Goal: Task Accomplishment & Management: Complete application form

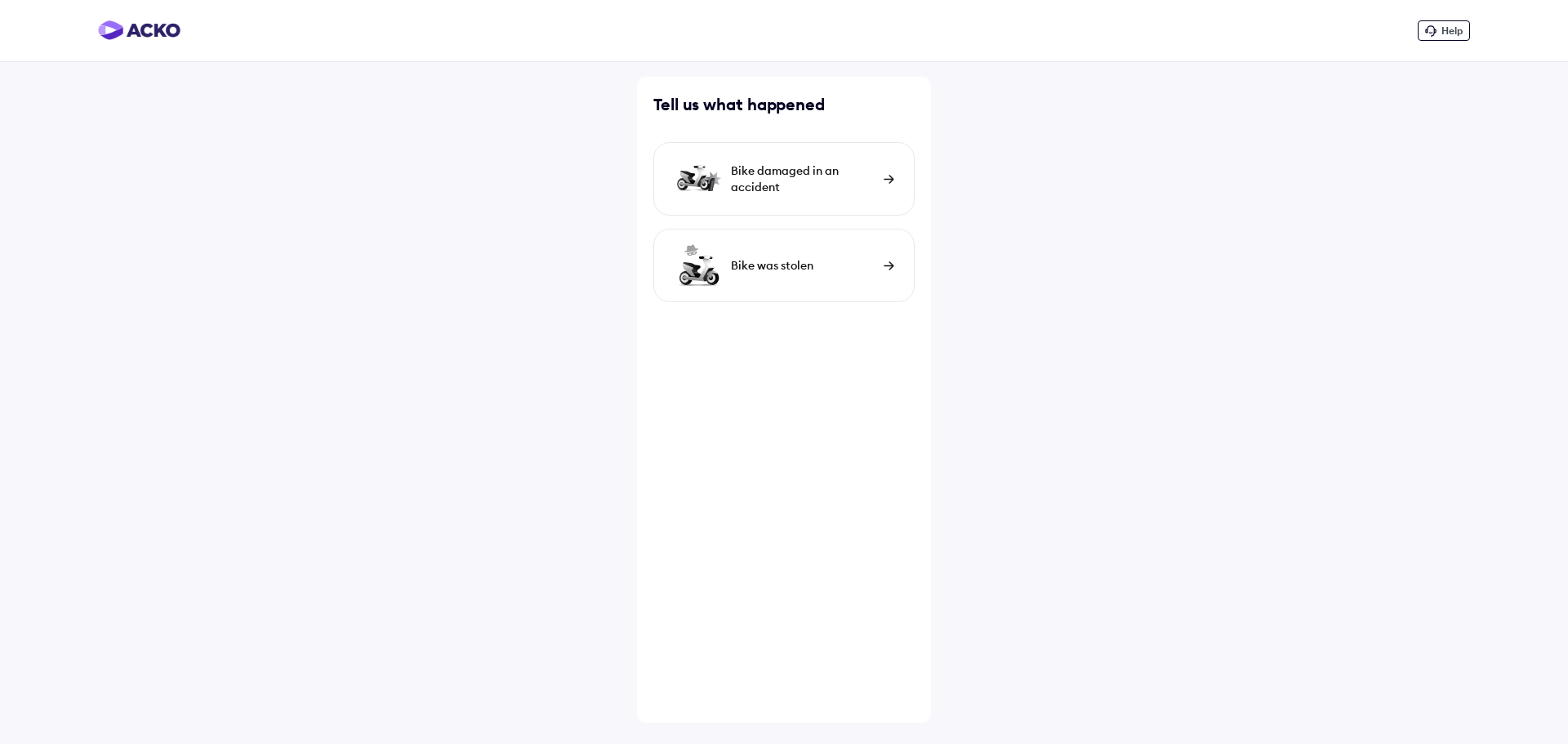
click at [751, 186] on div "Bike damaged in an accident" at bounding box center [803, 178] width 145 height 33
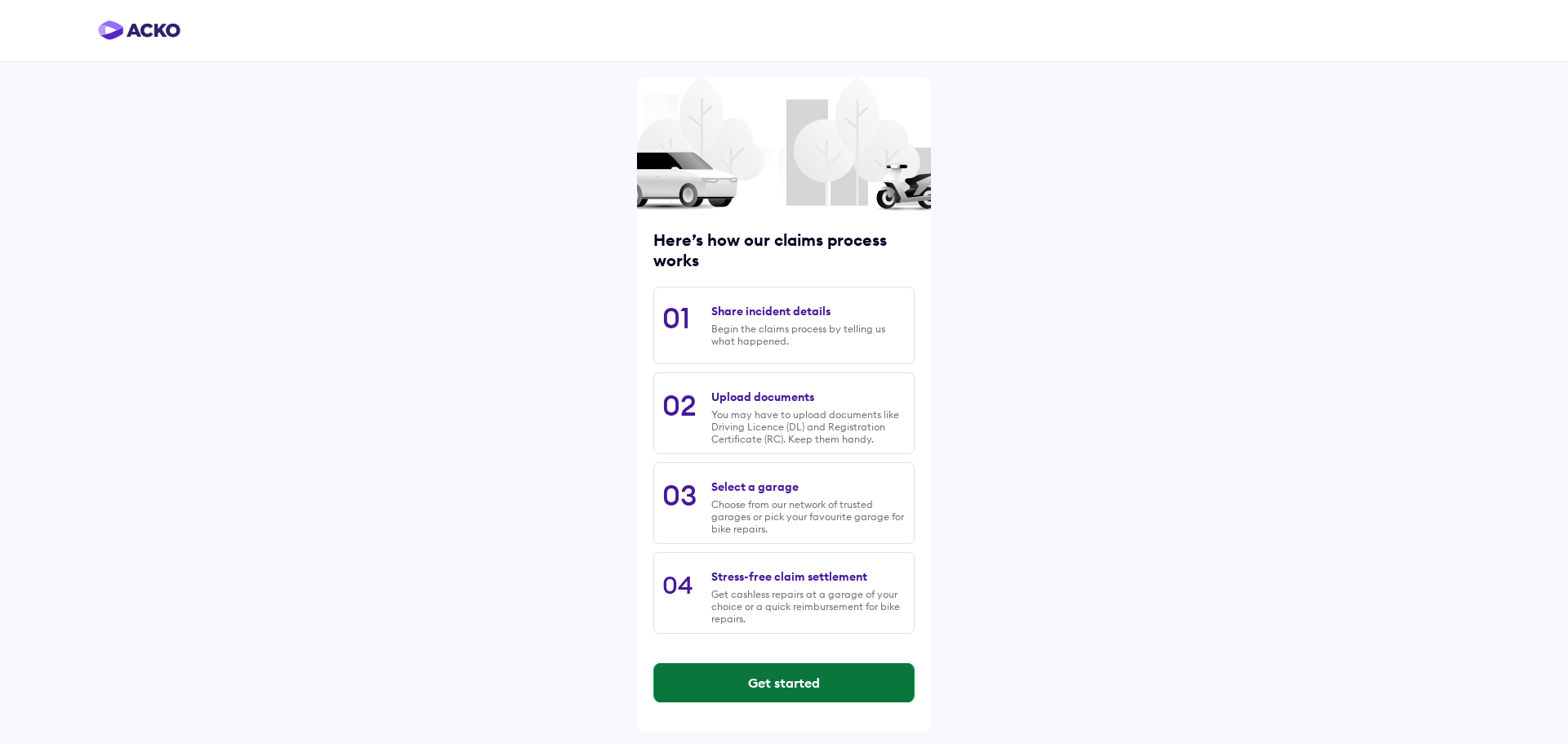
click at [778, 685] on button "Get started" at bounding box center [784, 683] width 259 height 39
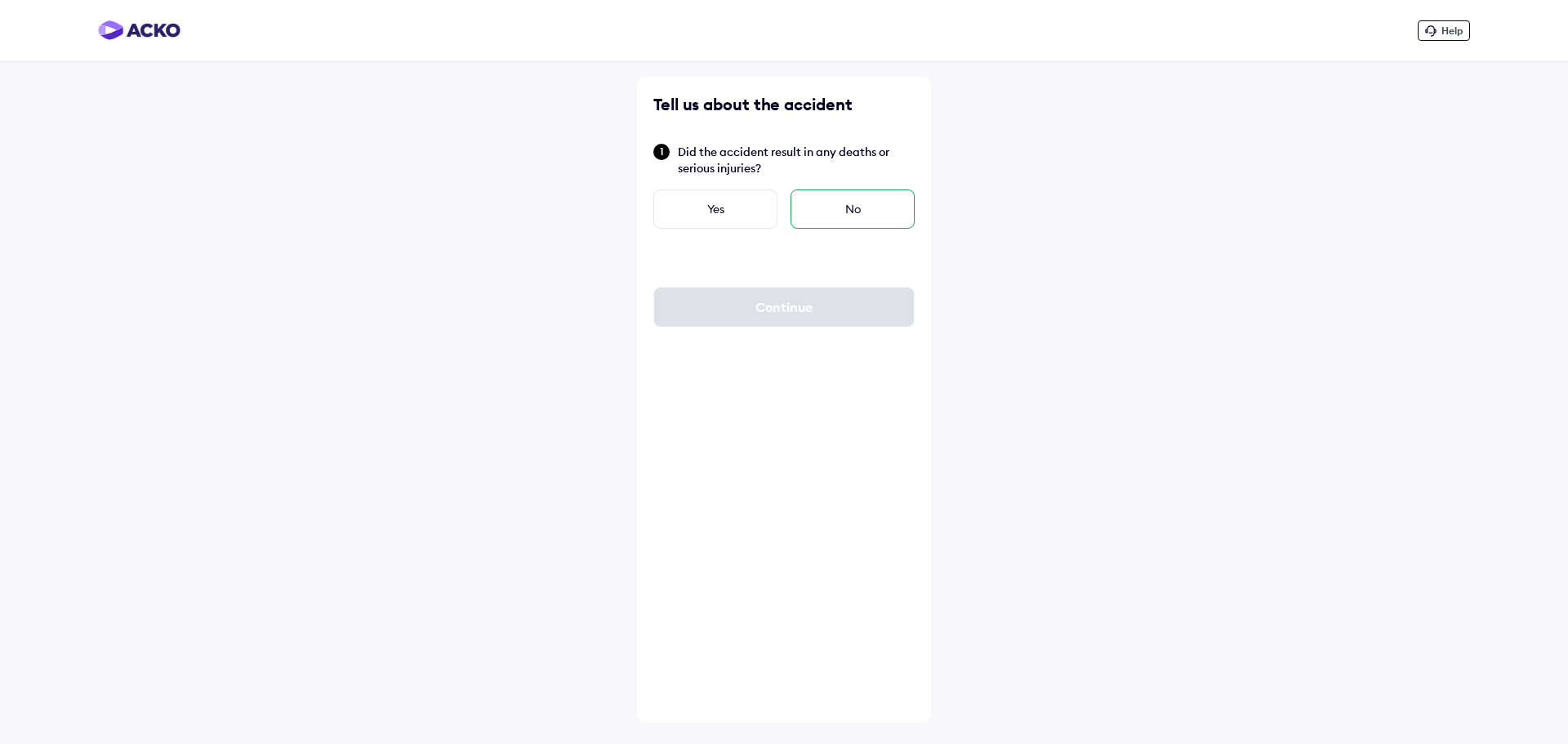
click at [882, 202] on div "No" at bounding box center [853, 209] width 124 height 39
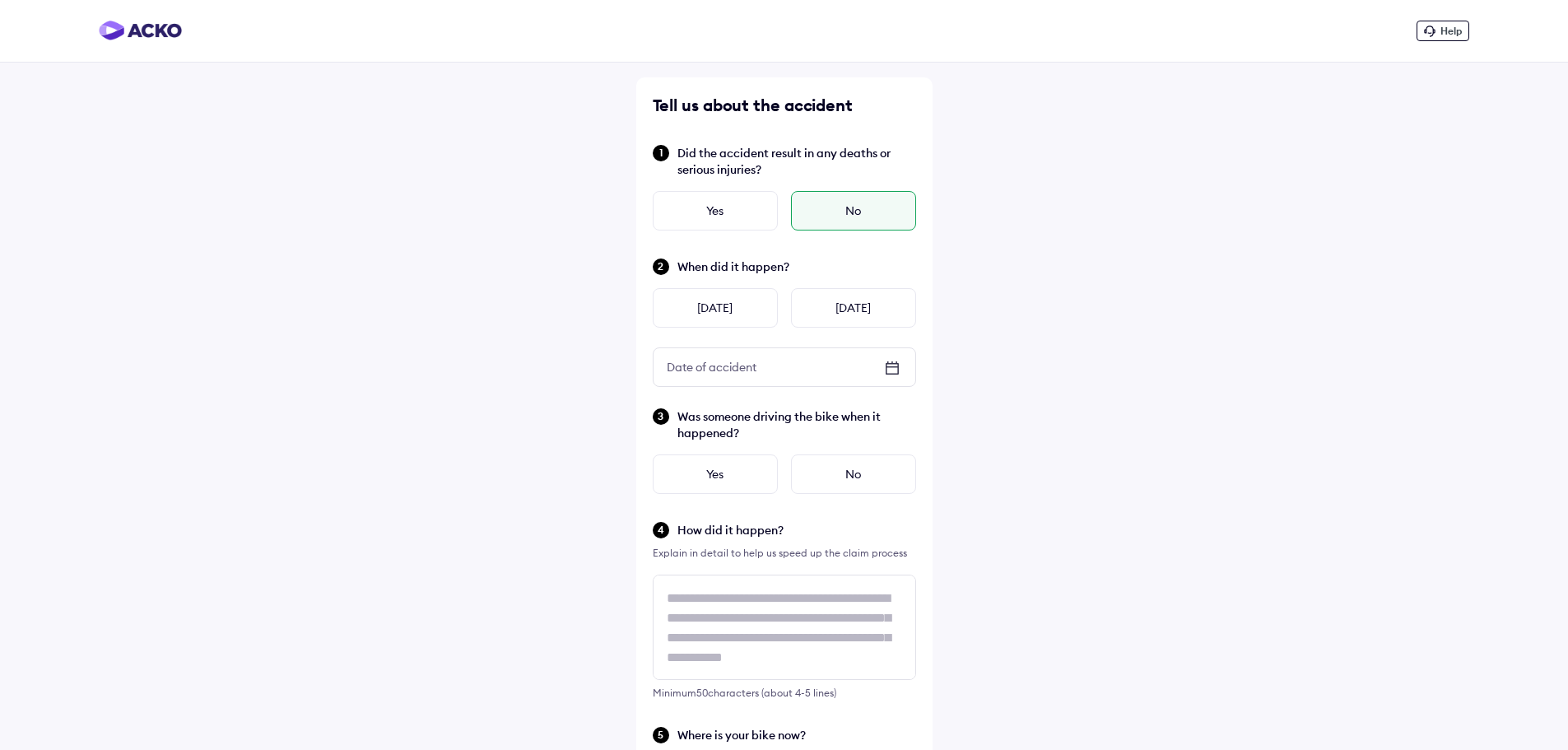
click at [892, 364] on icon at bounding box center [893, 368] width 20 height 20
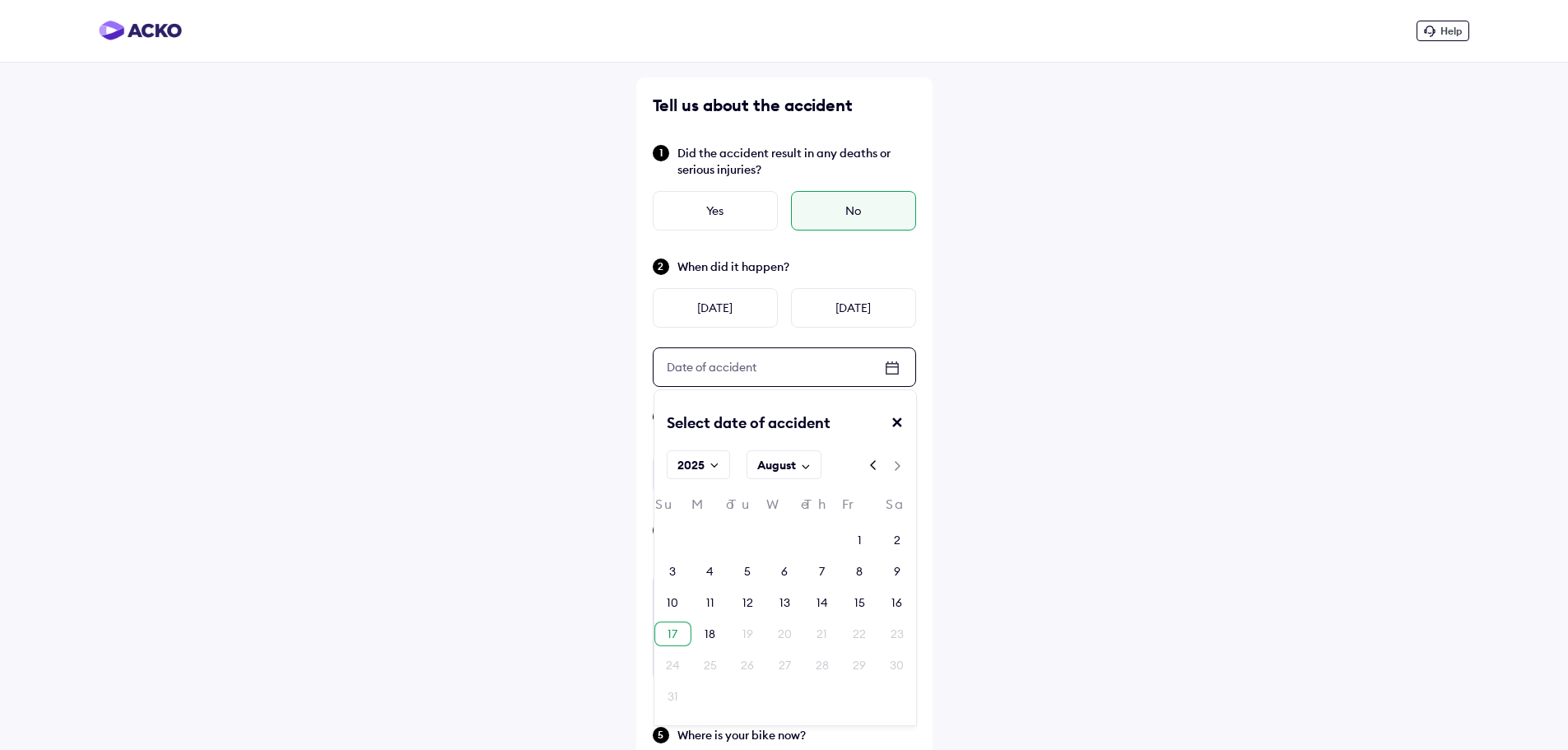
click at [670, 635] on div "17" at bounding box center [673, 634] width 10 height 16
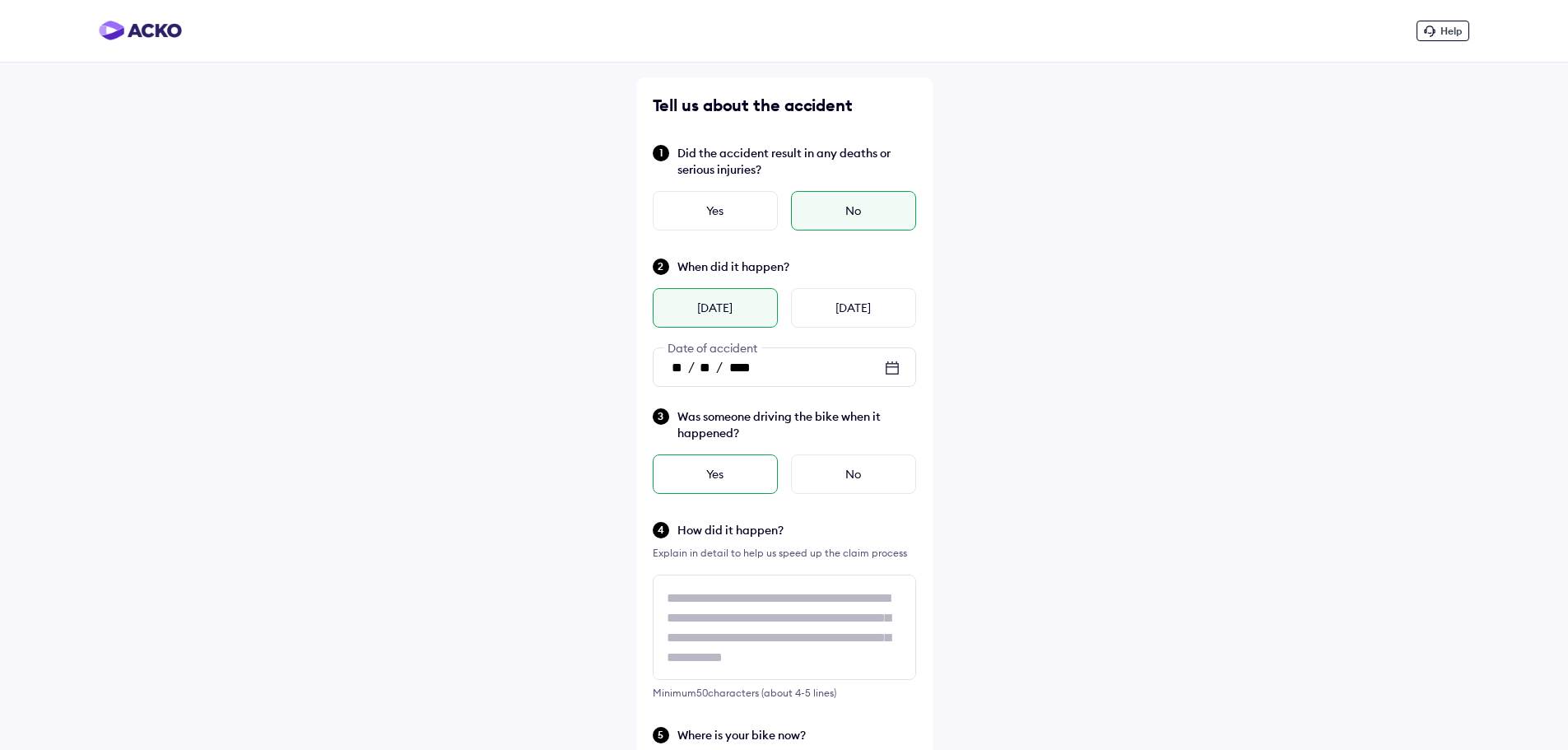
click at [714, 473] on div "Yes" at bounding box center [715, 474] width 125 height 39
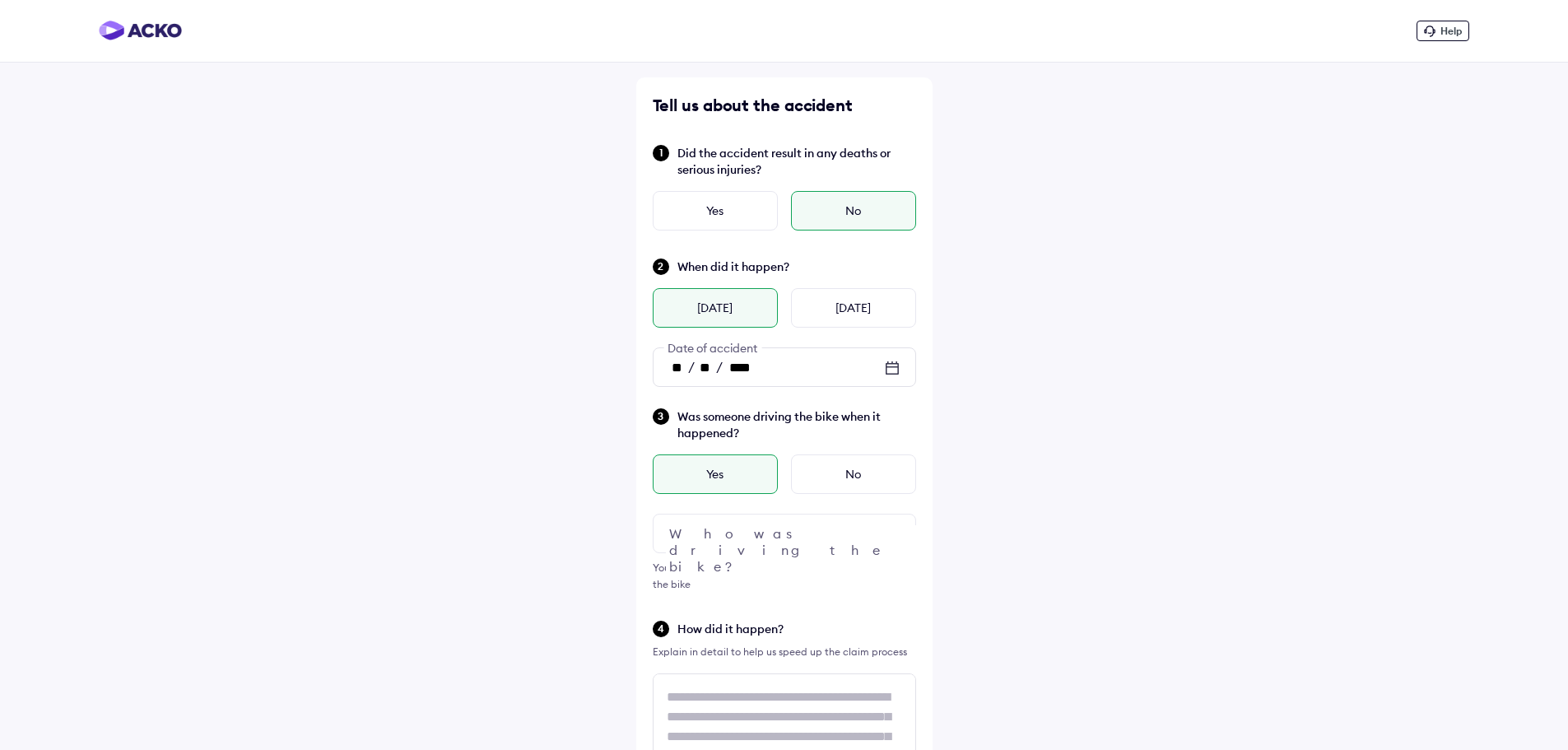
click at [775, 531] on div at bounding box center [784, 533] width 263 height 39
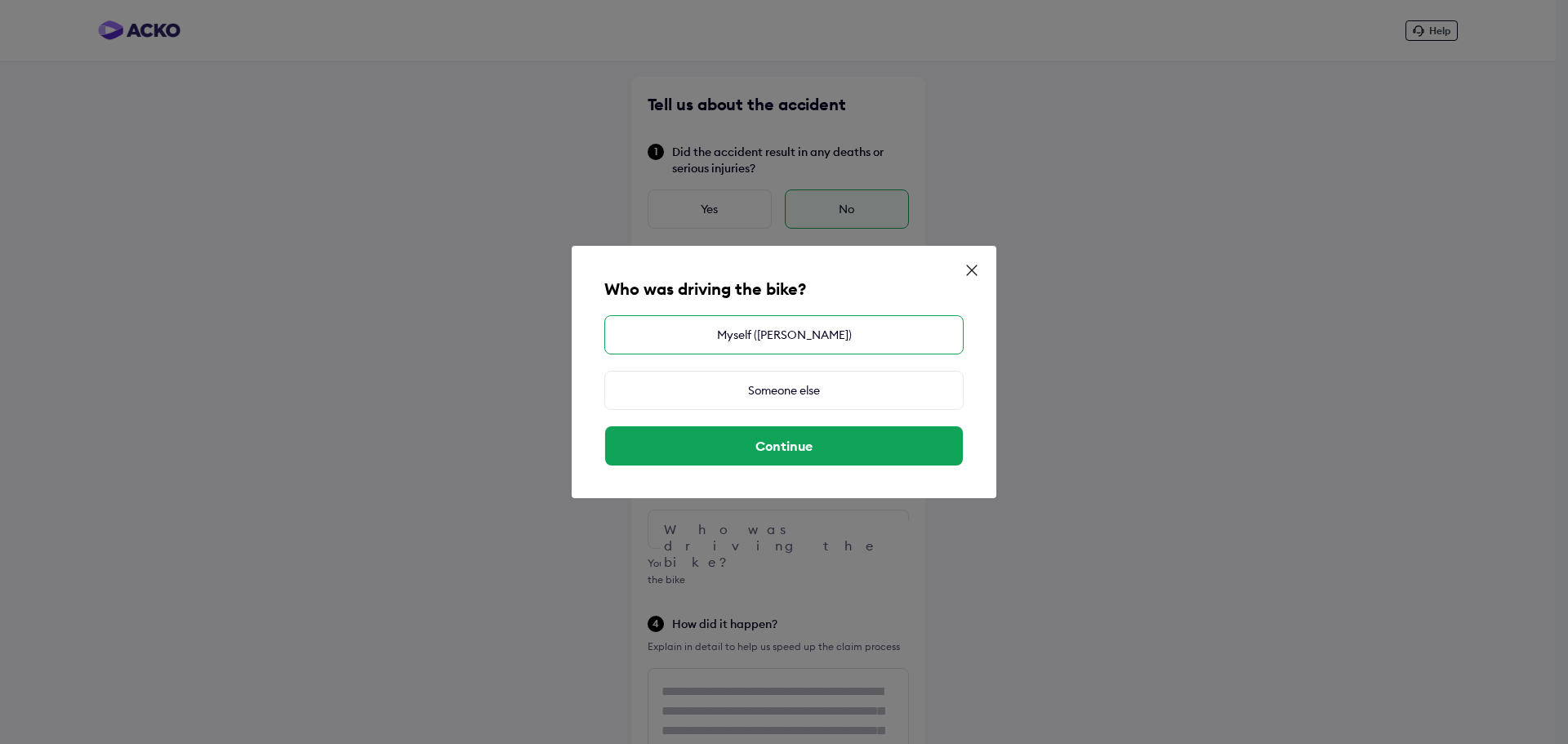
click at [768, 338] on div "Myself (NARENDER KUMAR)" at bounding box center [784, 335] width 360 height 39
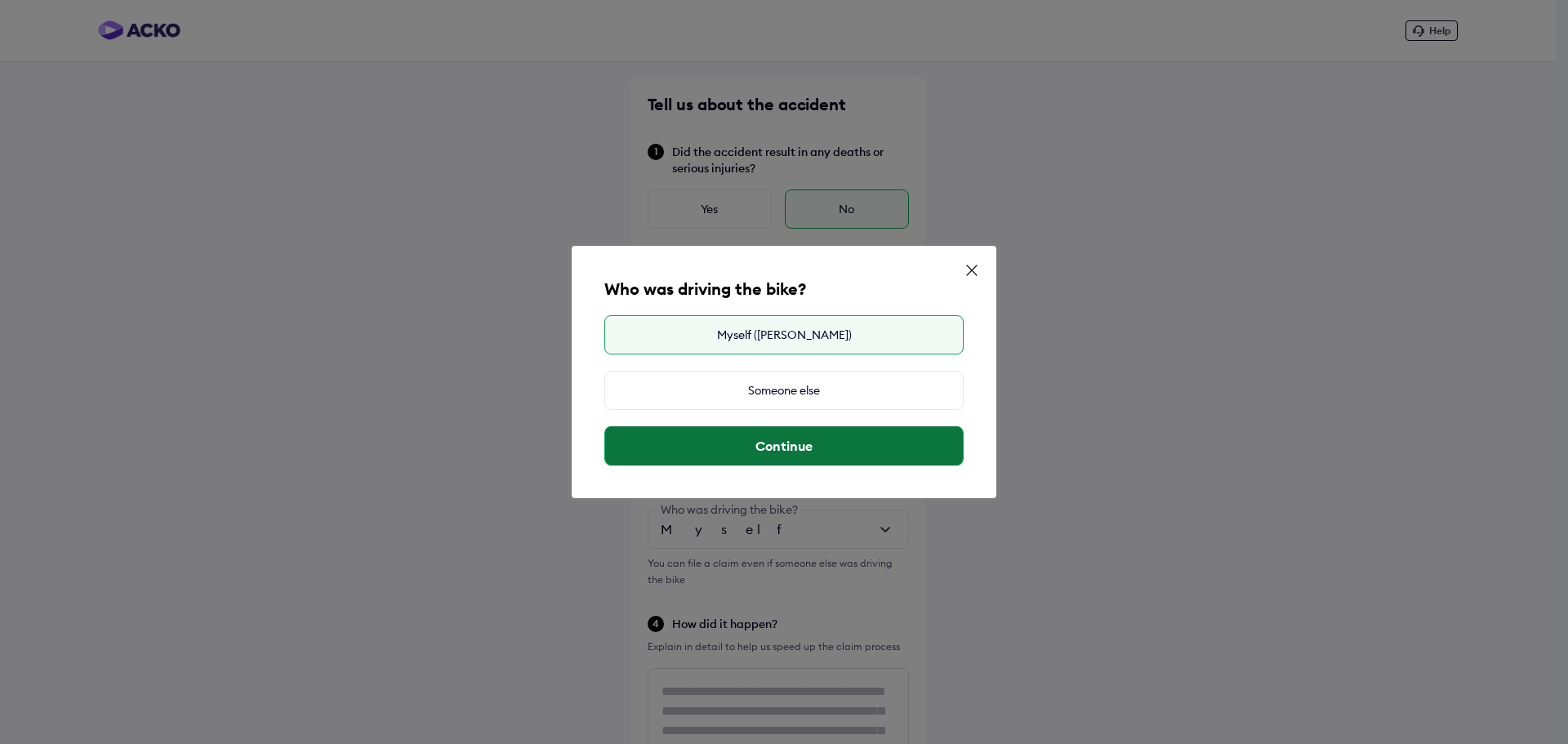
click at [776, 452] on button "Continue" at bounding box center [784, 446] width 358 height 39
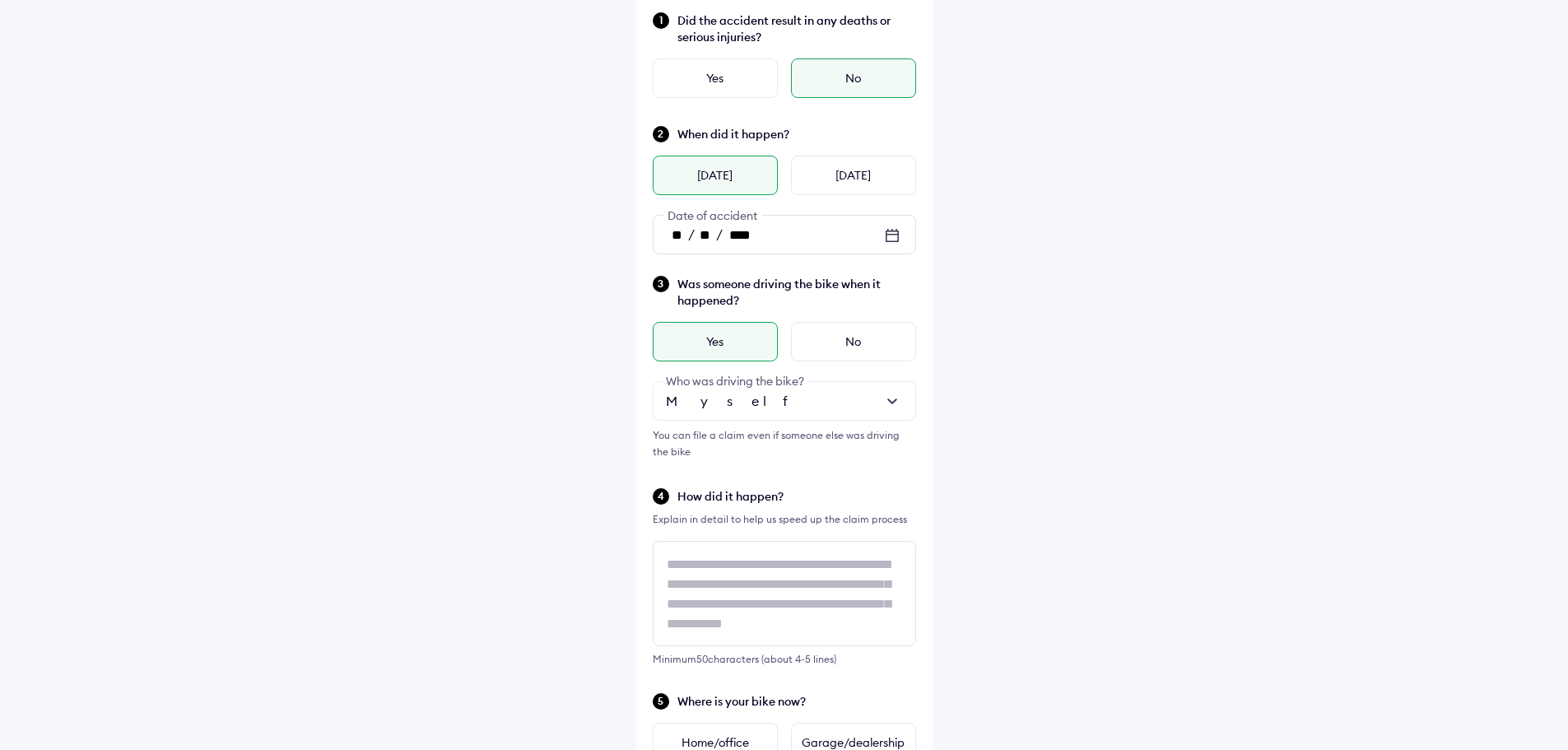
scroll to position [165, 0]
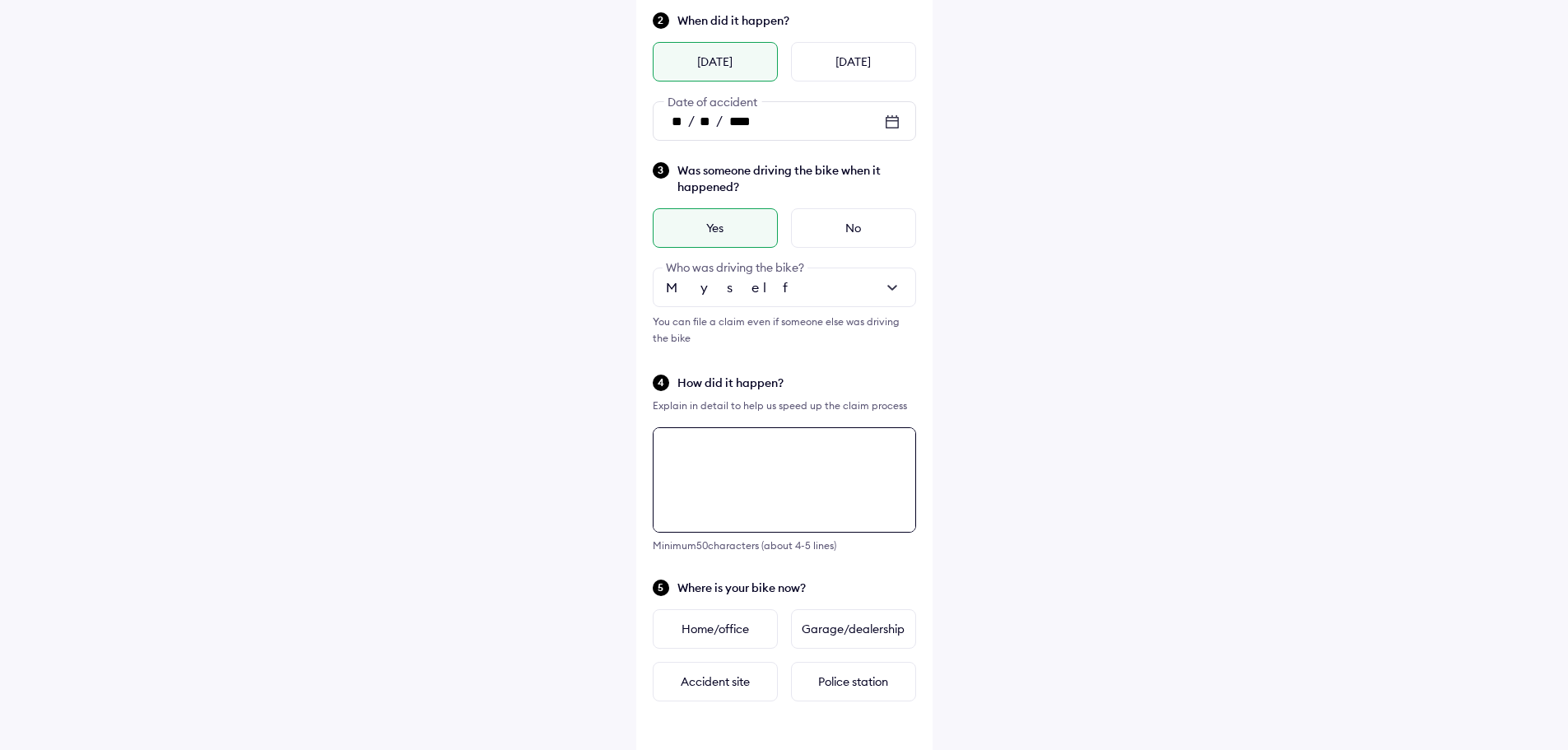
click at [761, 549] on div "Tell us about the accident Did the accident result in any deaths or serious inj…" at bounding box center [784, 337] width 296 height 1011
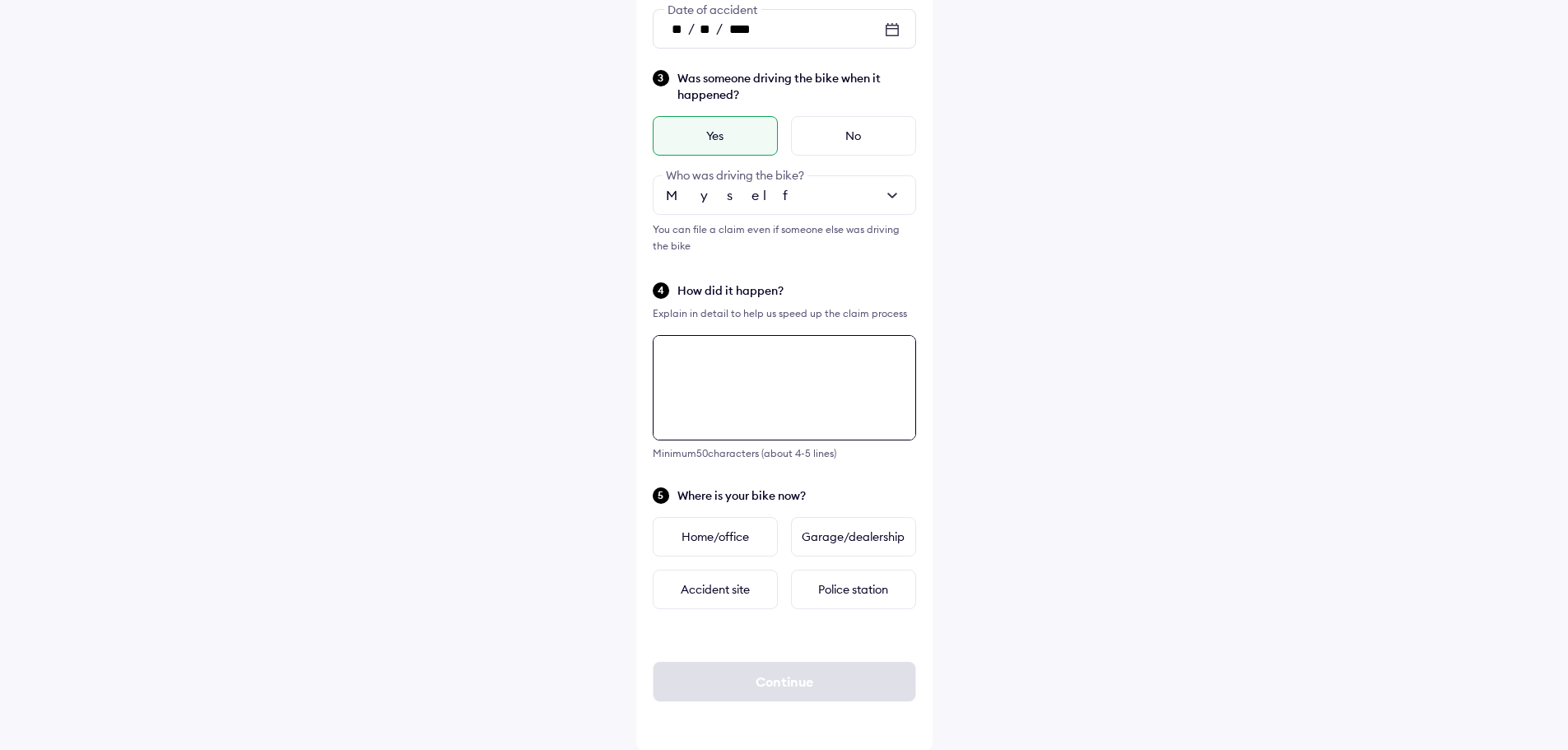
scroll to position [339, 0]
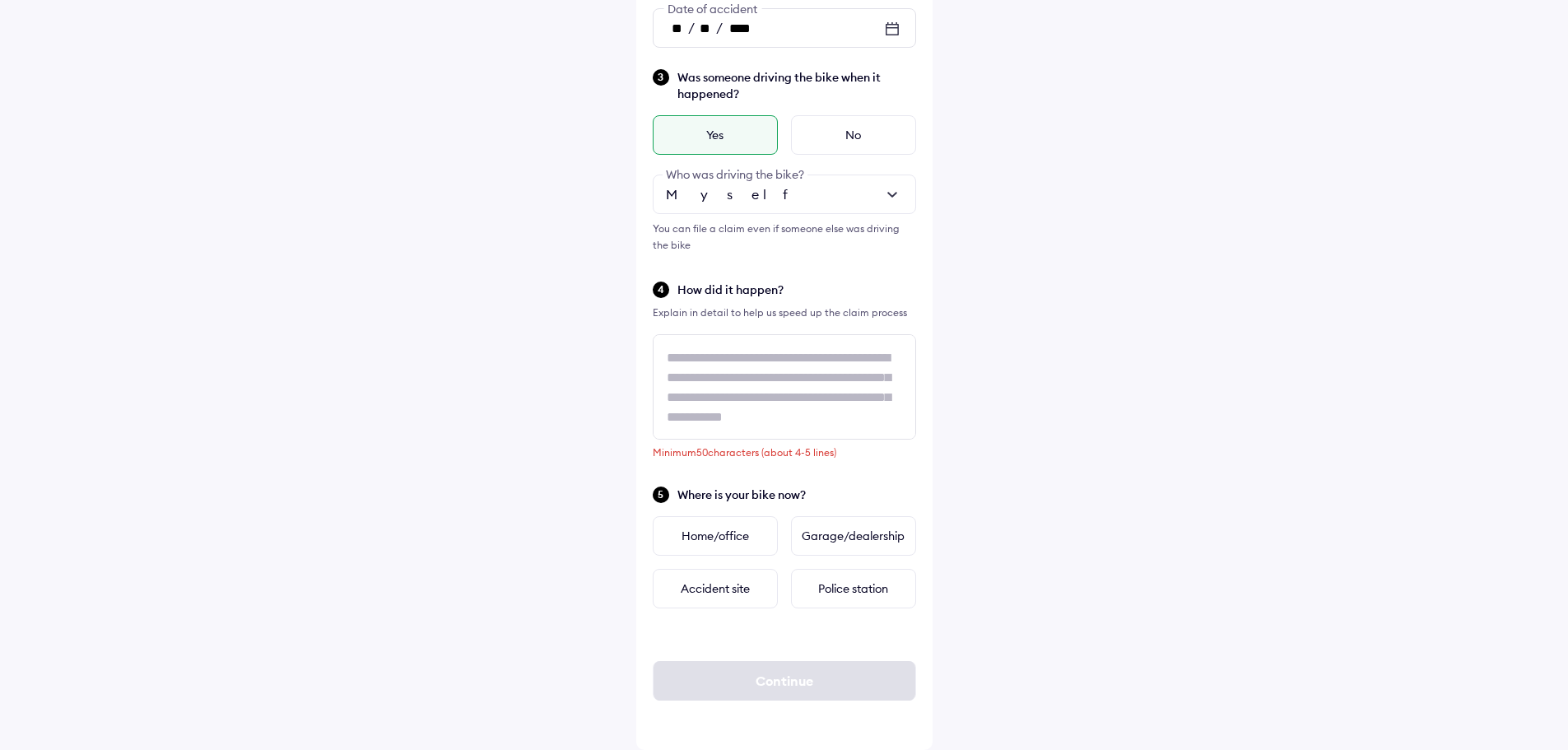
click at [792, 271] on div "Tell us about the accident Did the accident result in any deaths or serious inj…" at bounding box center [784, 244] width 296 height 1011
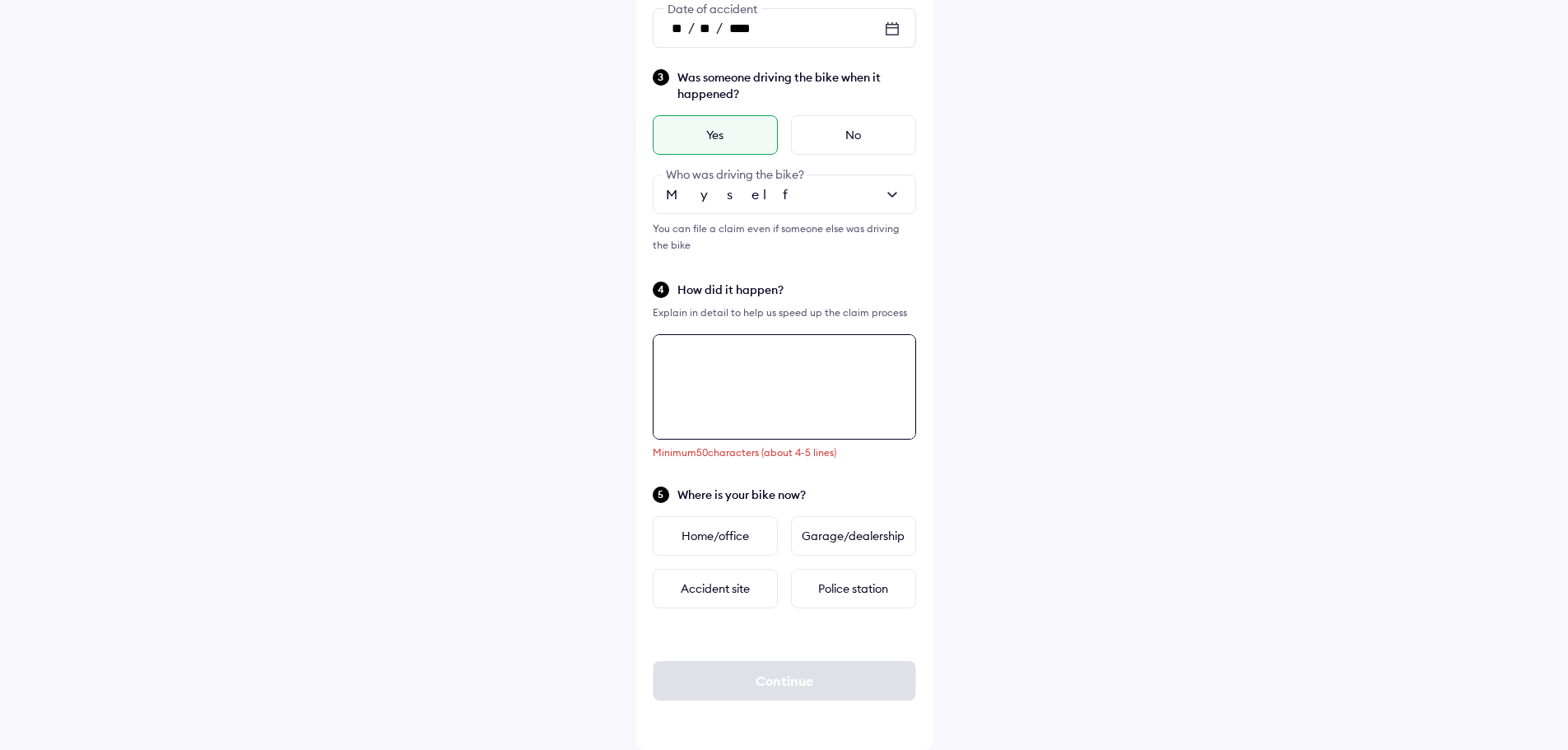
click at [806, 385] on textarea at bounding box center [784, 387] width 263 height 106
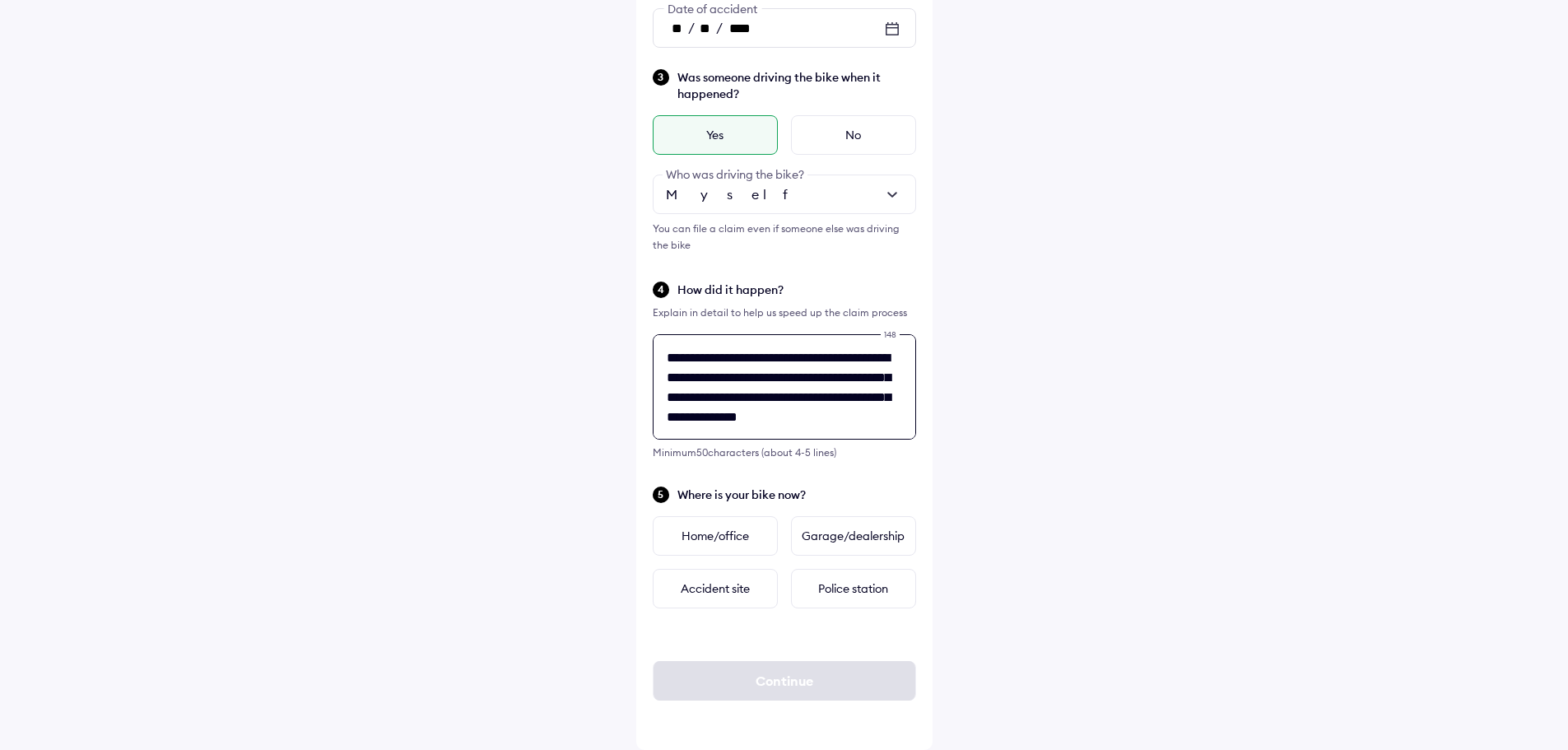
scroll to position [6, 0]
type textarea "**********"
click at [738, 532] on div "Home/office" at bounding box center [715, 535] width 125 height 39
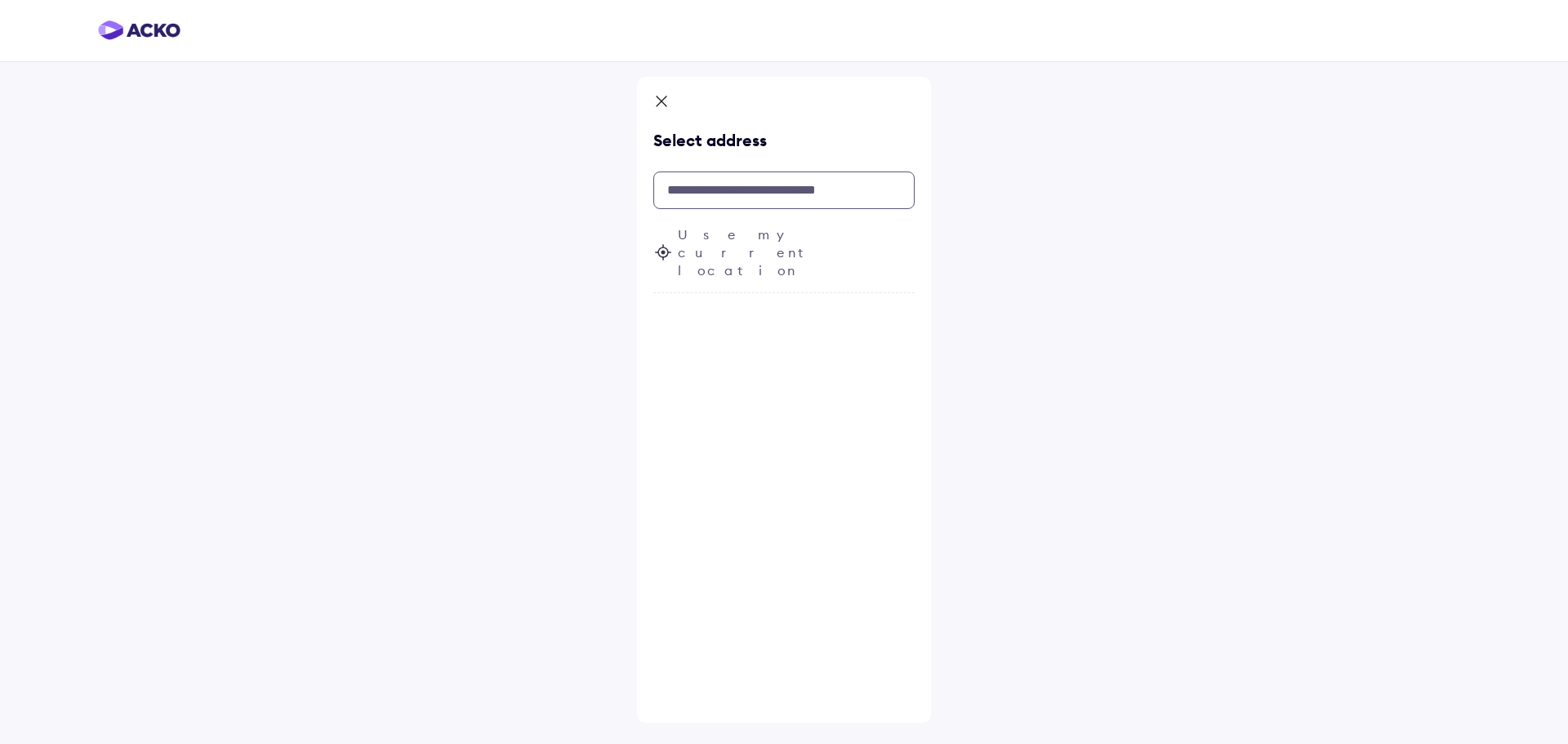
click at [757, 194] on input "text" at bounding box center [784, 190] width 261 height 37
click at [755, 231] on span "Use my current location" at bounding box center [796, 252] width 237 height 54
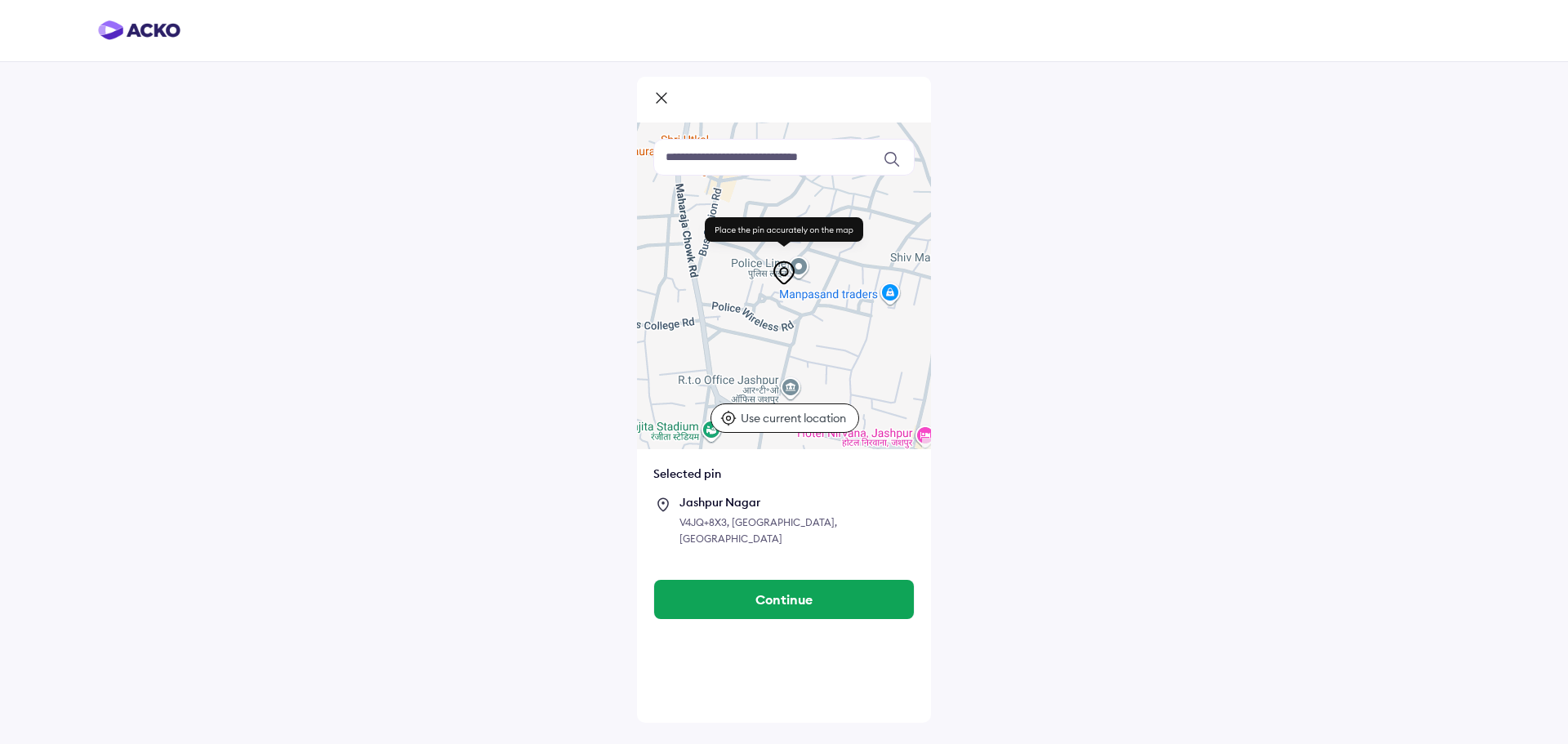
click at [664, 95] on icon at bounding box center [662, 99] width 16 height 20
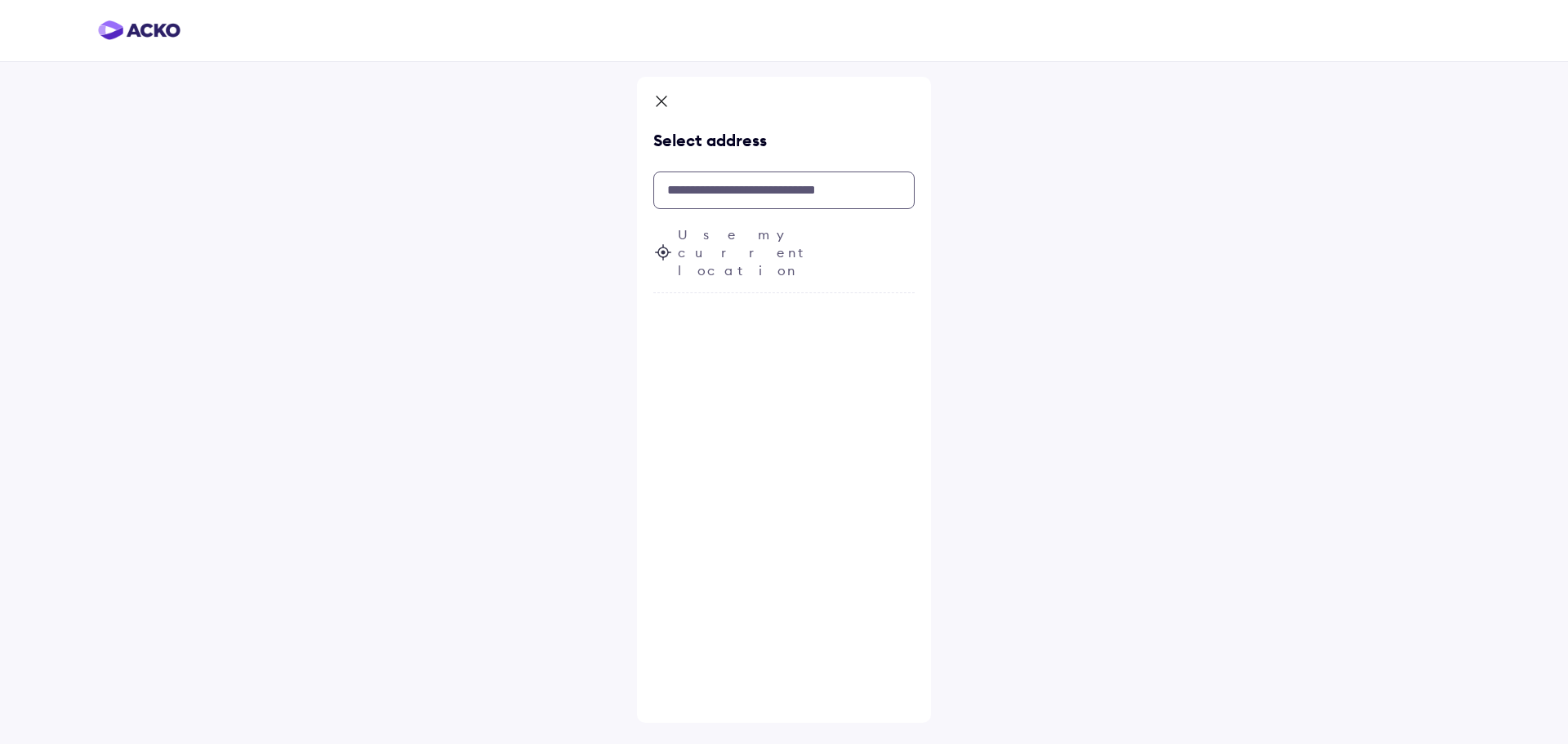
click at [741, 189] on input "text" at bounding box center [784, 190] width 261 height 37
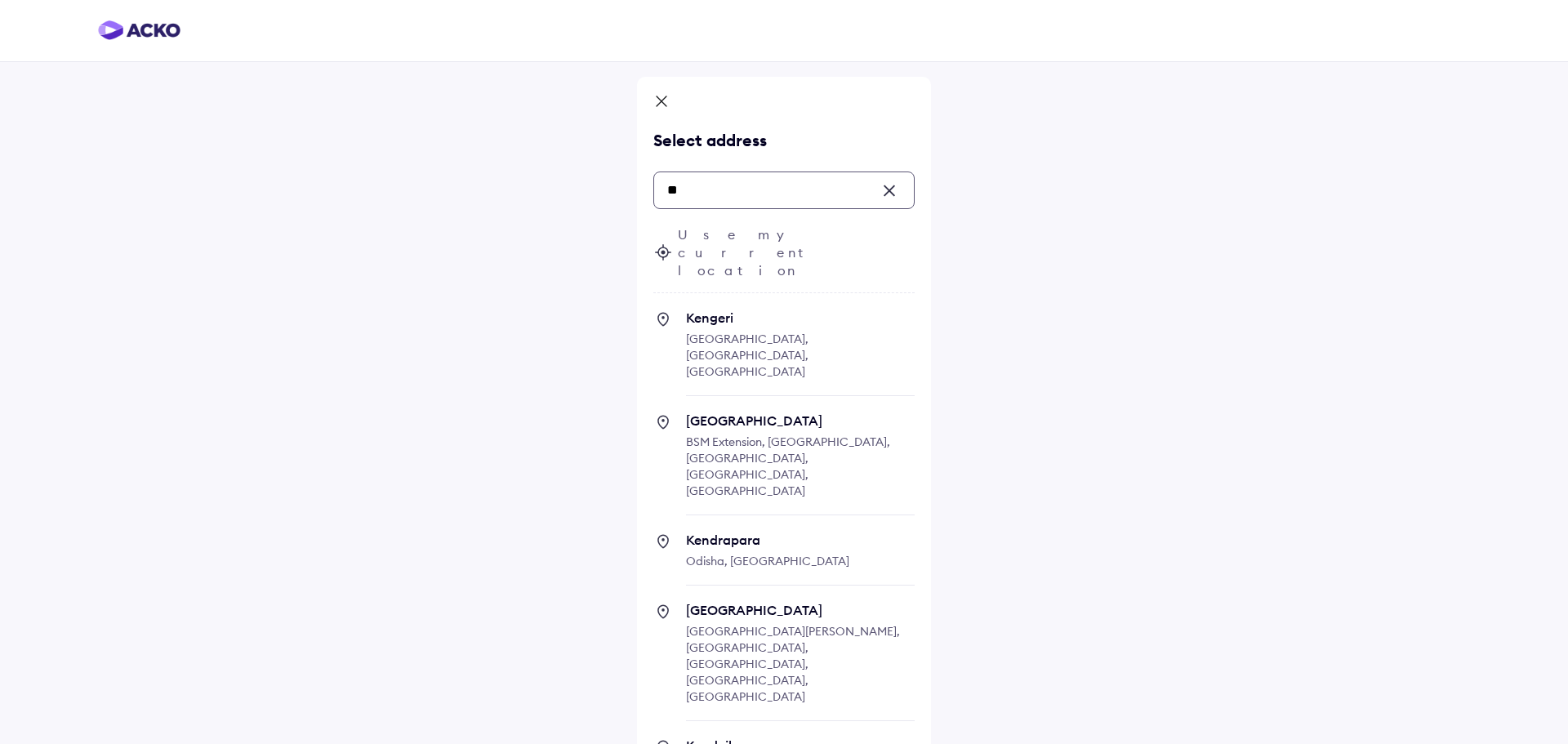
type input "*"
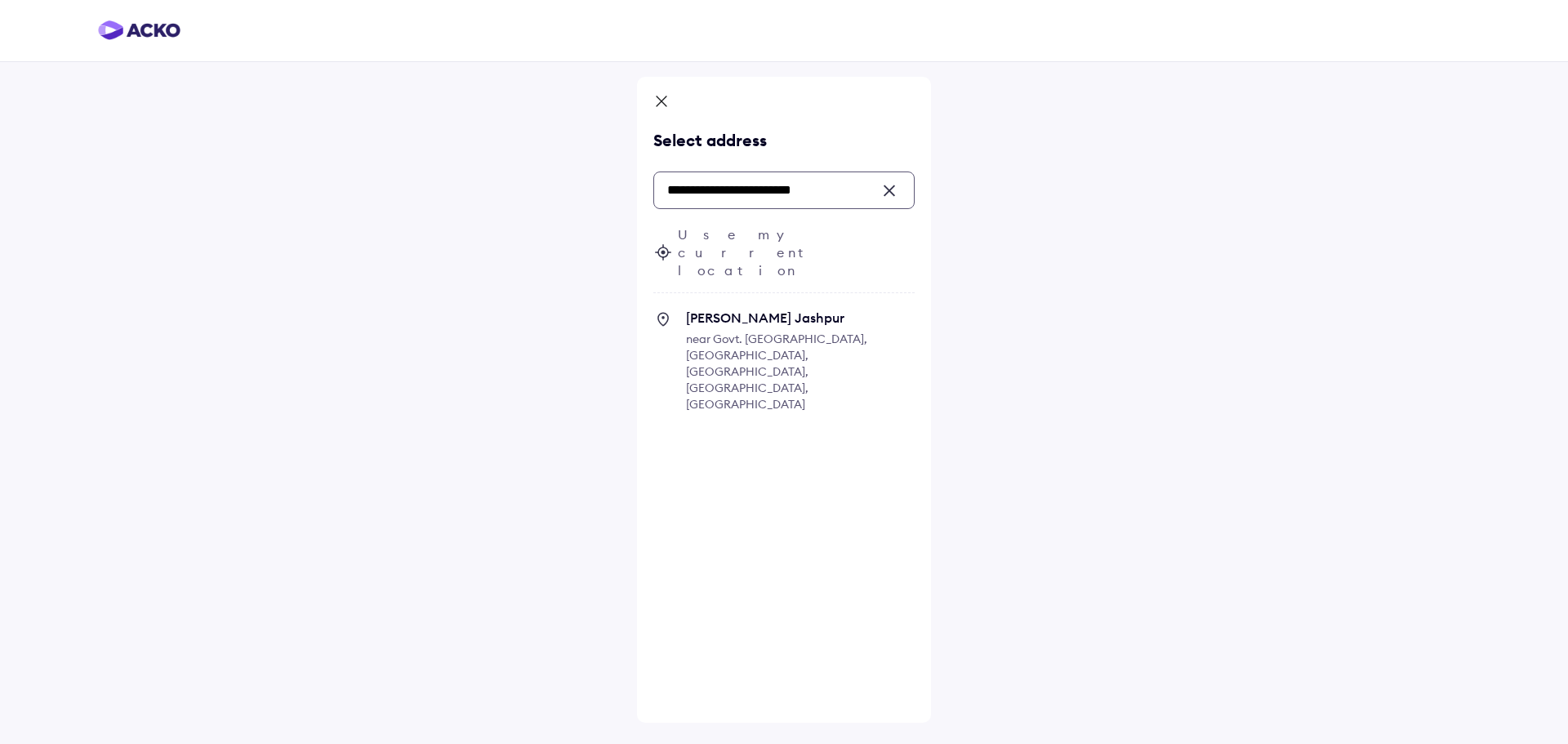
click at [727, 331] on span "near Govt. Model School, Gamharia, Jashpur Nagar, Chhattisgarh, India" at bounding box center [776, 371] width 181 height 80
type input "**********"
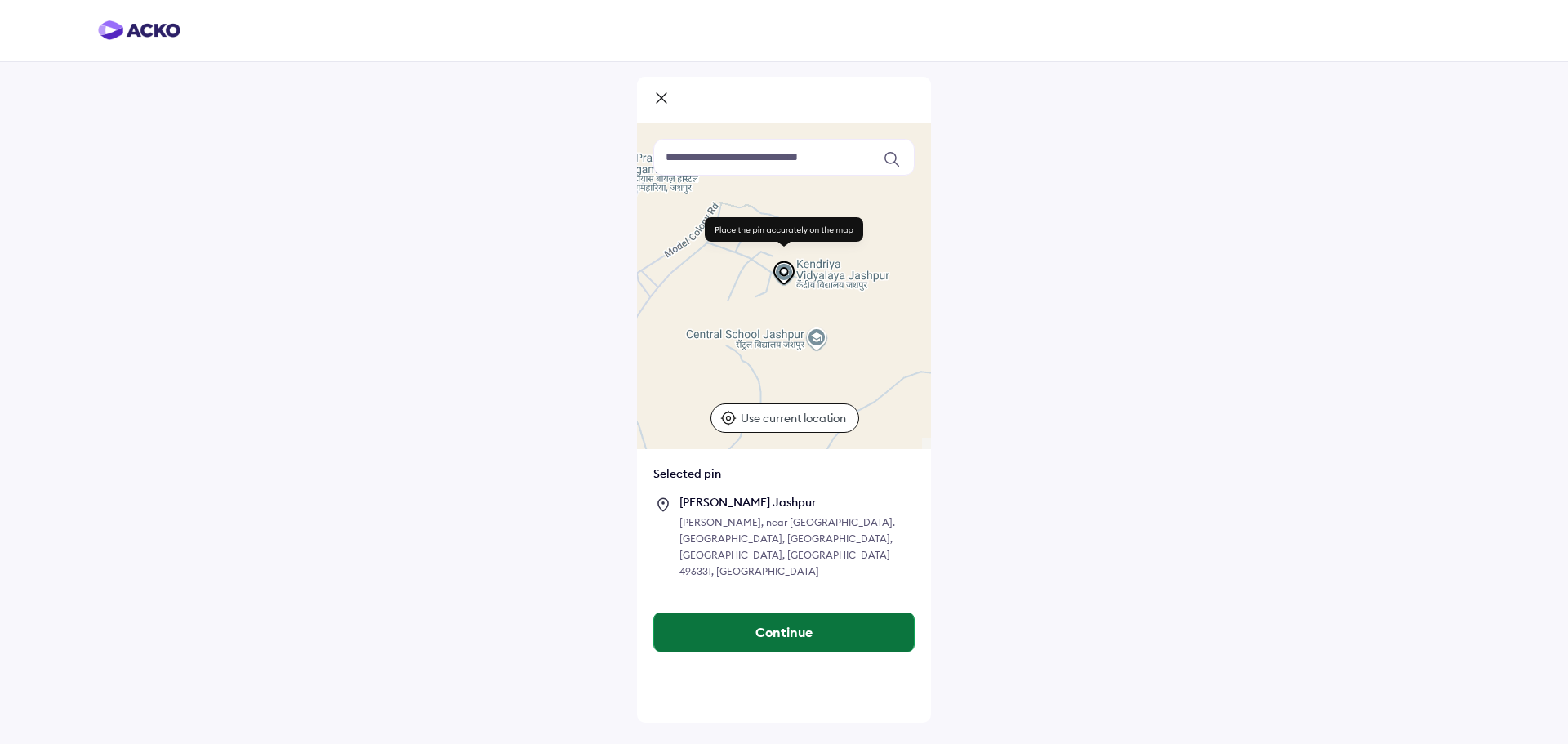
click at [752, 629] on button "Continue" at bounding box center [784, 632] width 259 height 39
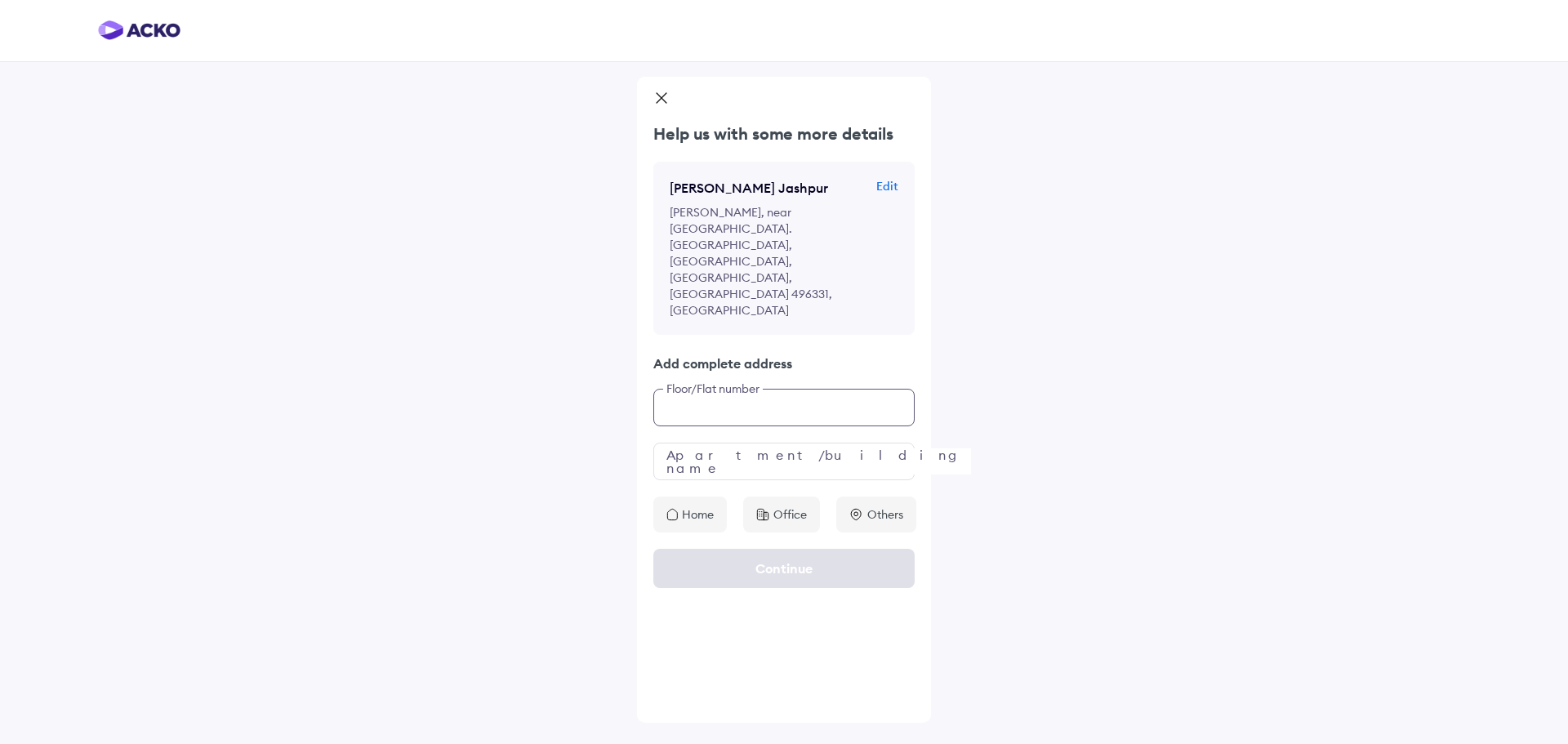
click at [760, 389] on input "text" at bounding box center [784, 408] width 261 height 37
type input "**********"
click at [792, 442] on input "text" at bounding box center [784, 461] width 261 height 37
type input "**********"
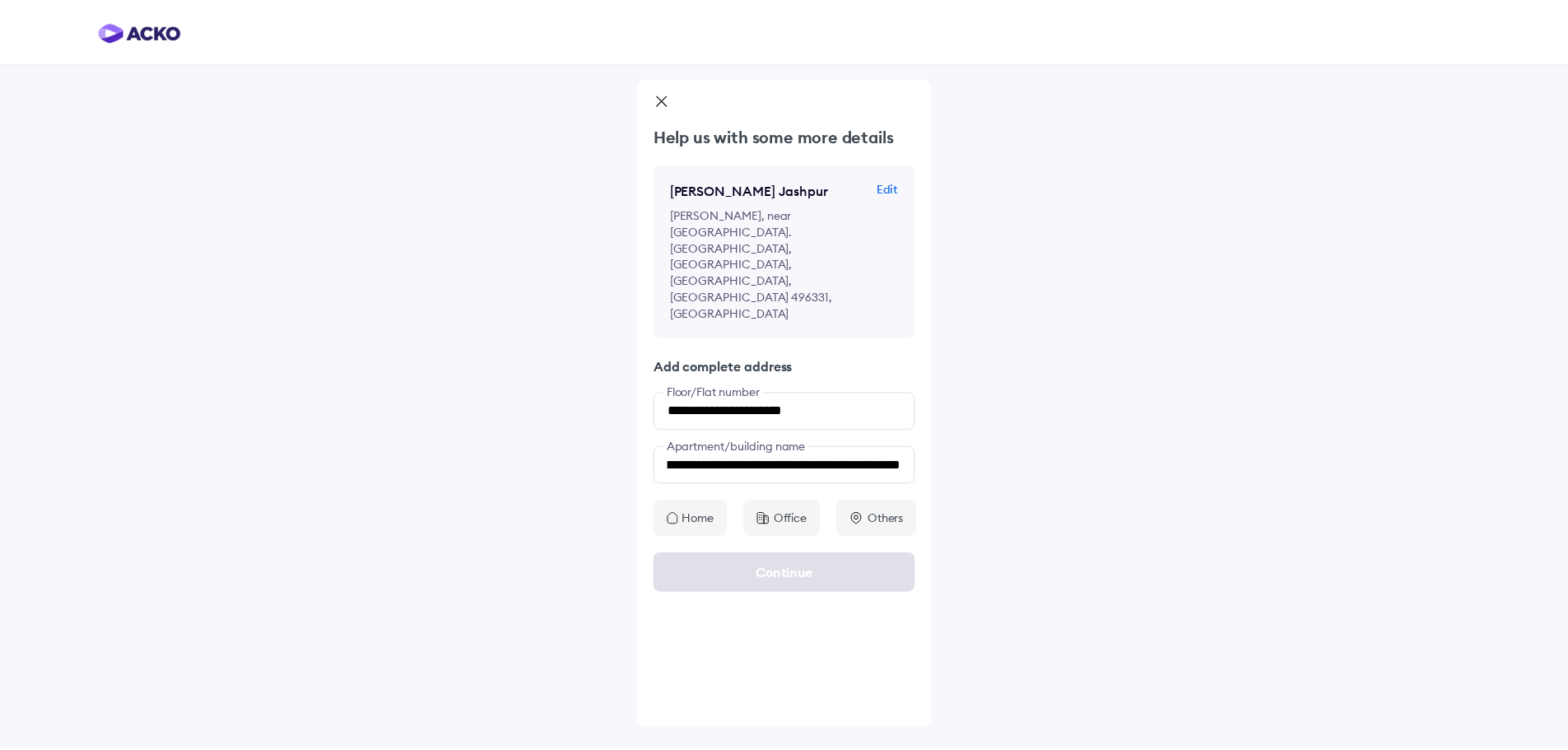
scroll to position [0, 0]
click at [688, 510] on p "Home" at bounding box center [704, 518] width 32 height 16
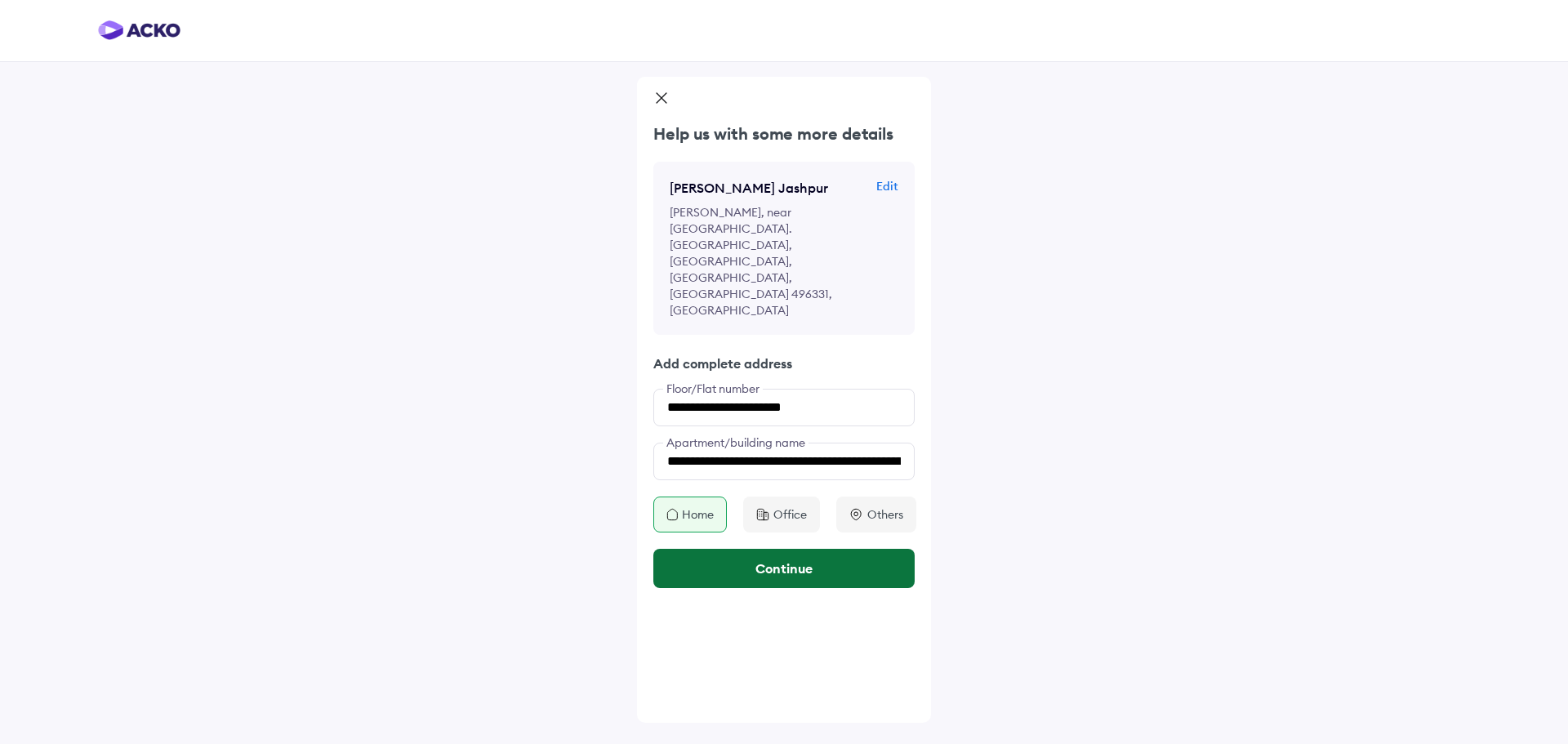
click at [746, 549] on button "Continue" at bounding box center [784, 568] width 261 height 39
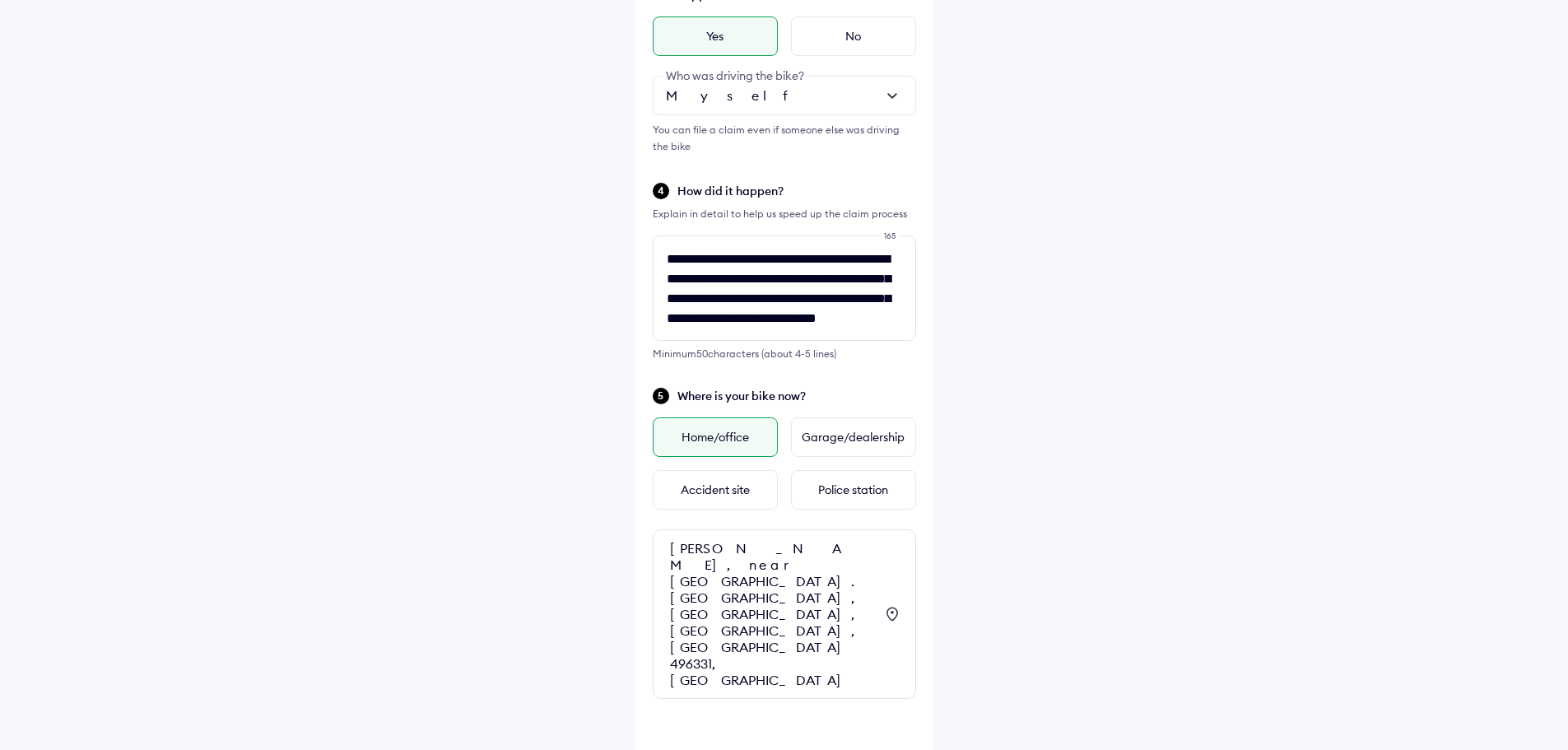
scroll to position [446, 0]
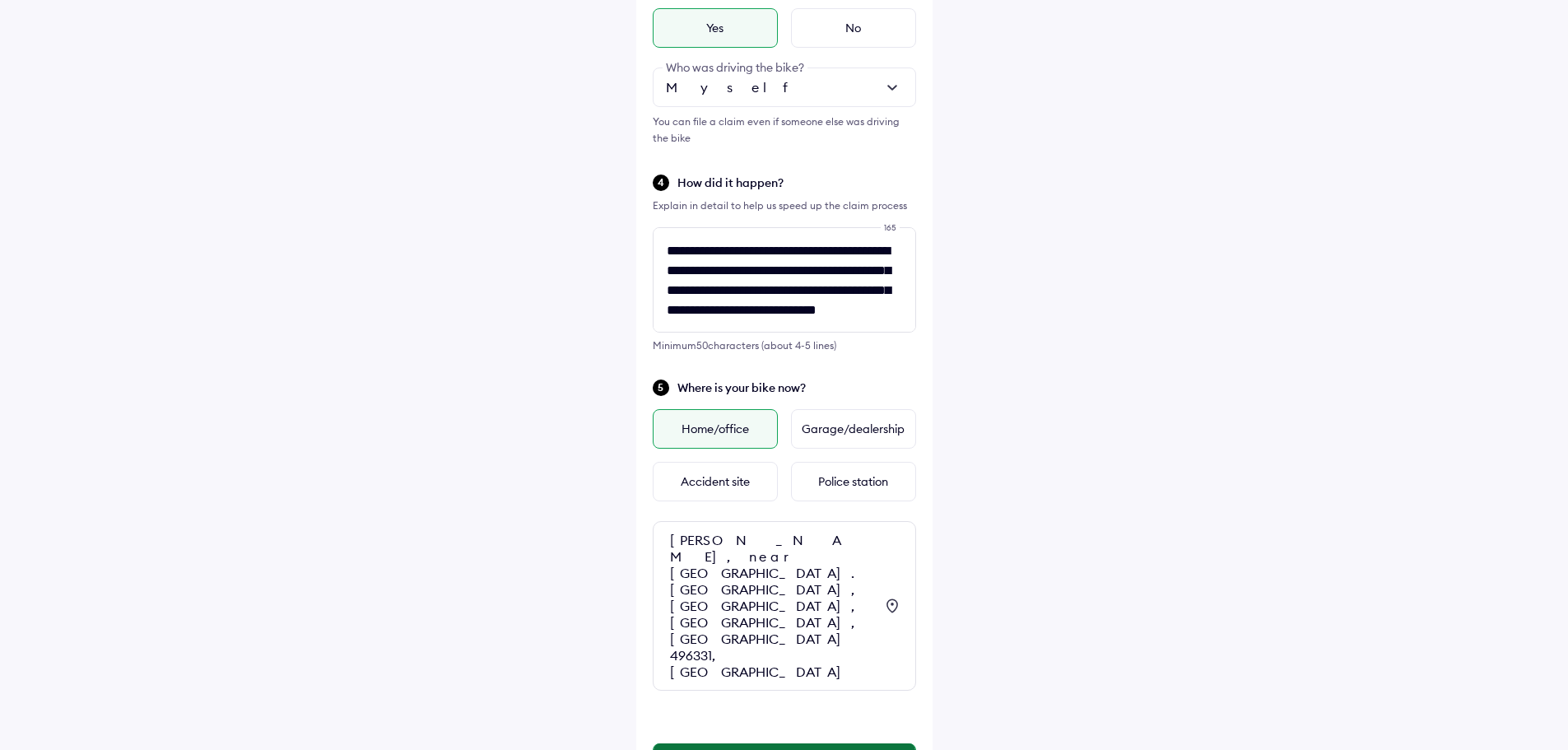
click at [795, 743] on button "Continue" at bounding box center [784, 763] width 261 height 39
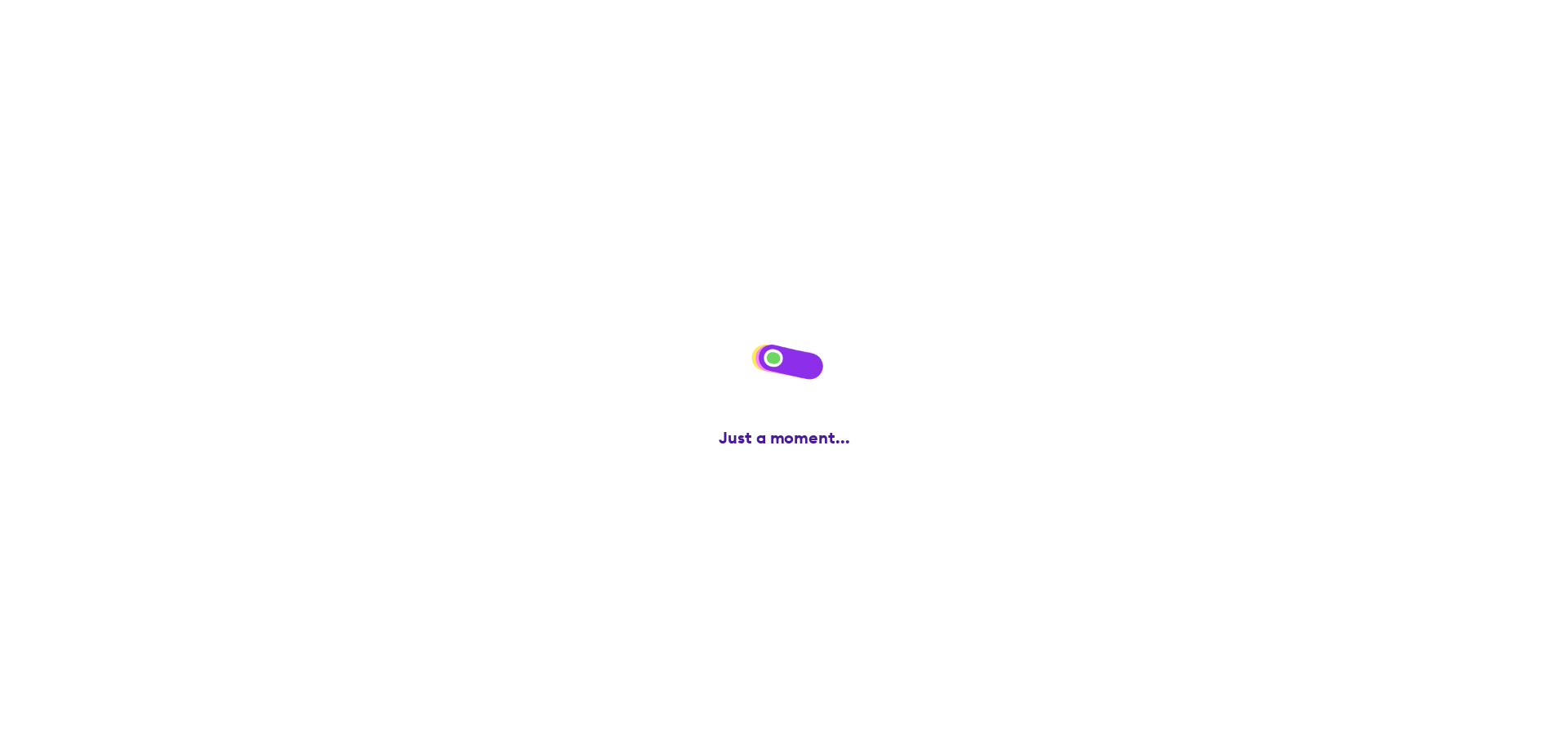
scroll to position [0, 0]
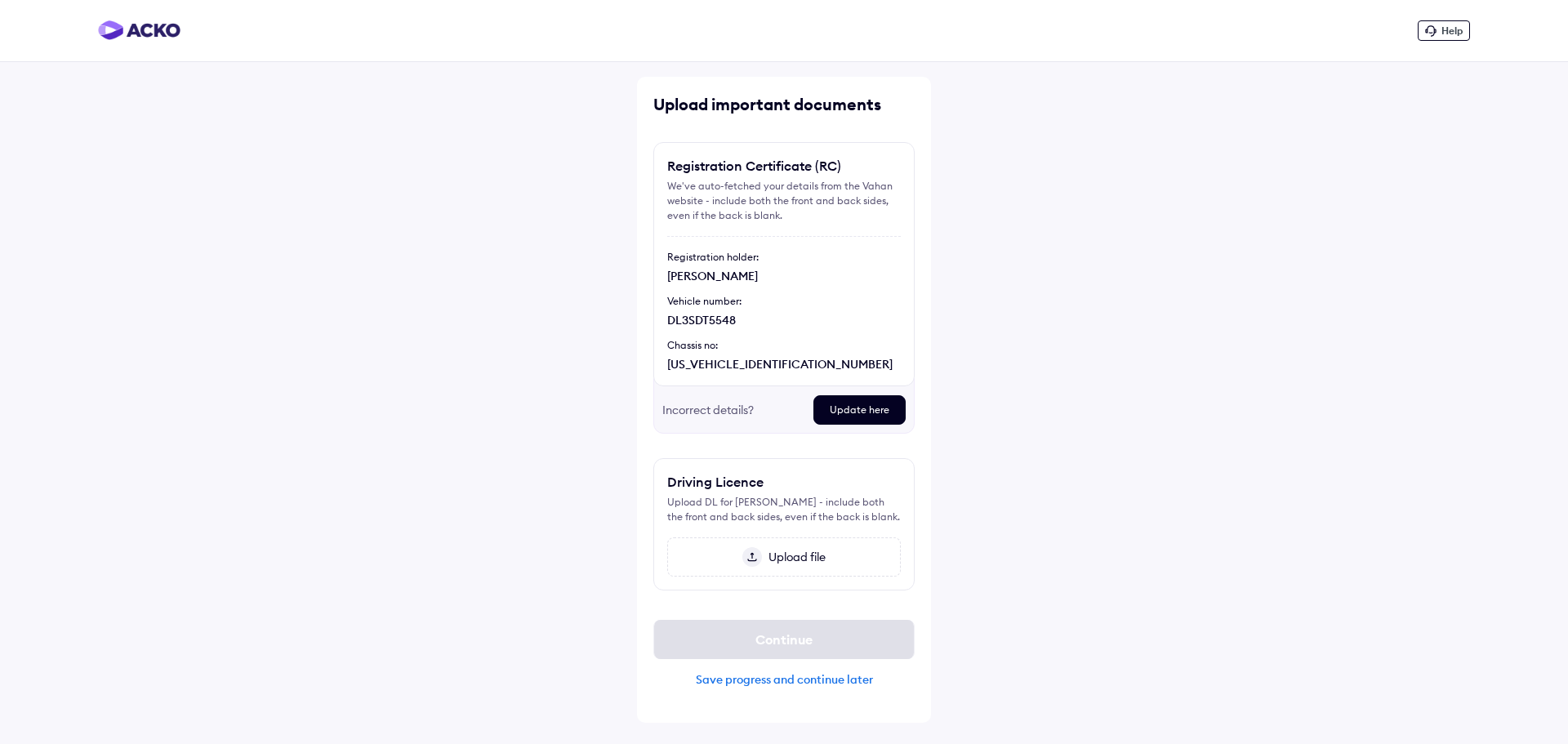
click at [776, 554] on span "Upload file" at bounding box center [794, 557] width 64 height 15
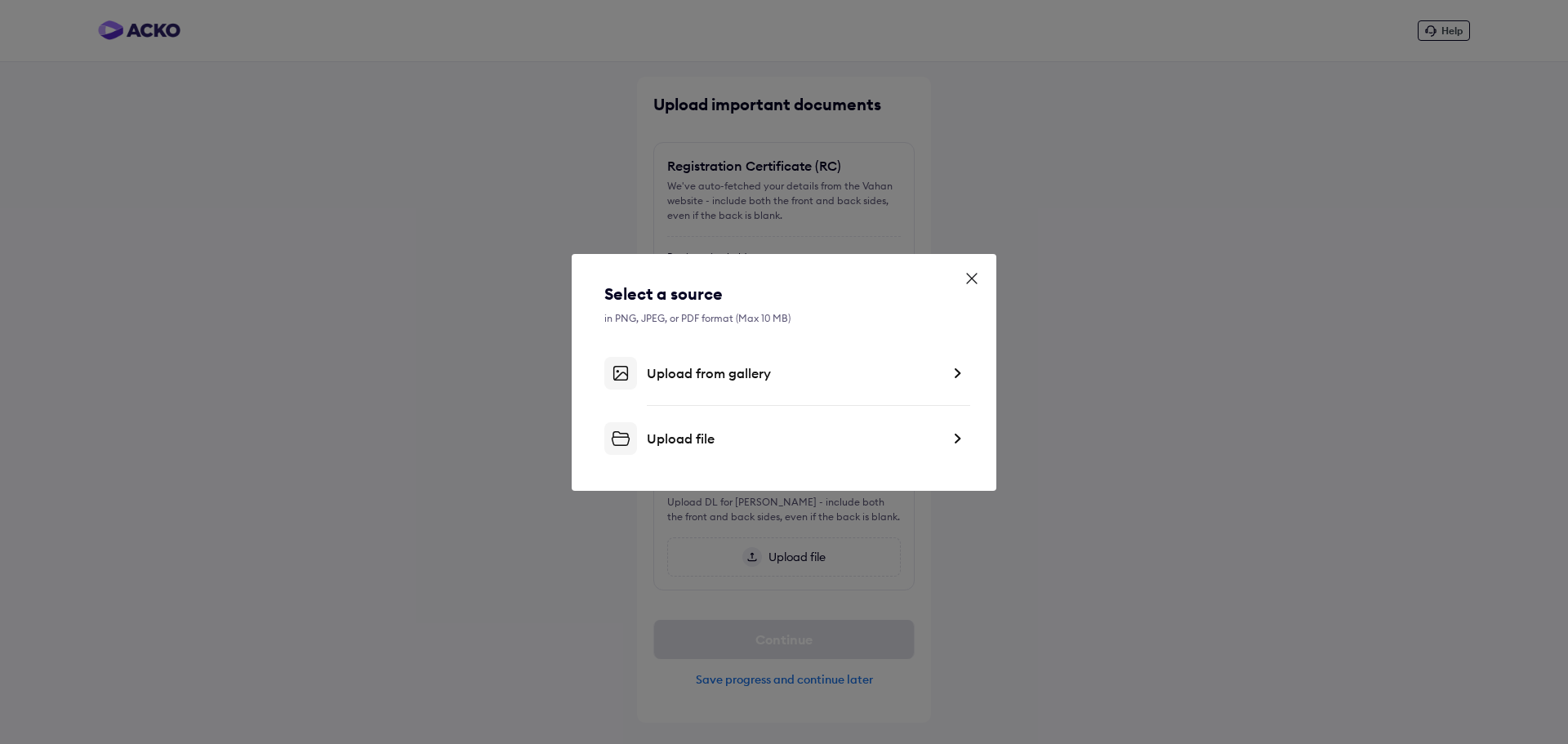
click at [726, 439] on div "Upload file" at bounding box center [793, 439] width 294 height 16
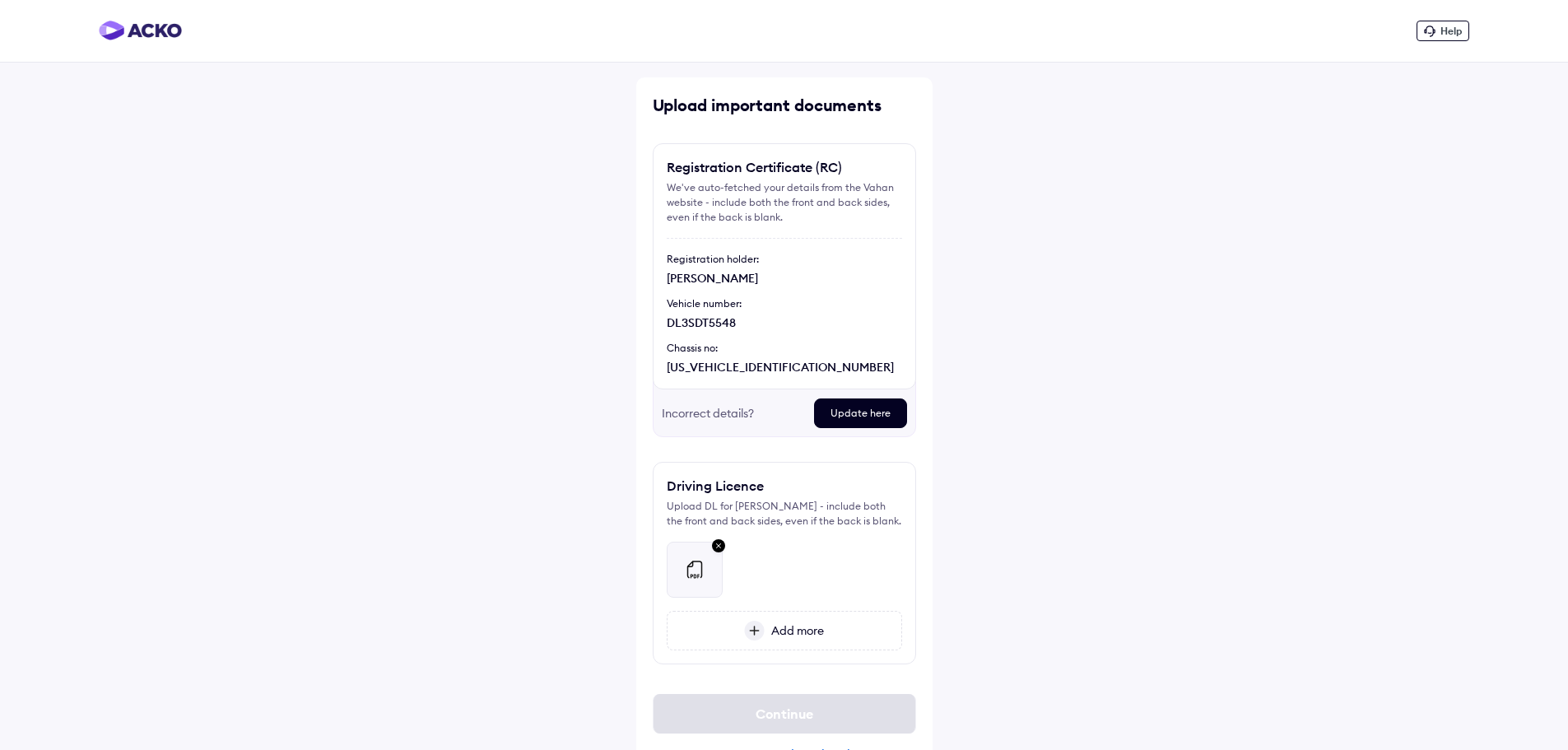
click at [765, 633] on span "Add more" at bounding box center [794, 630] width 59 height 15
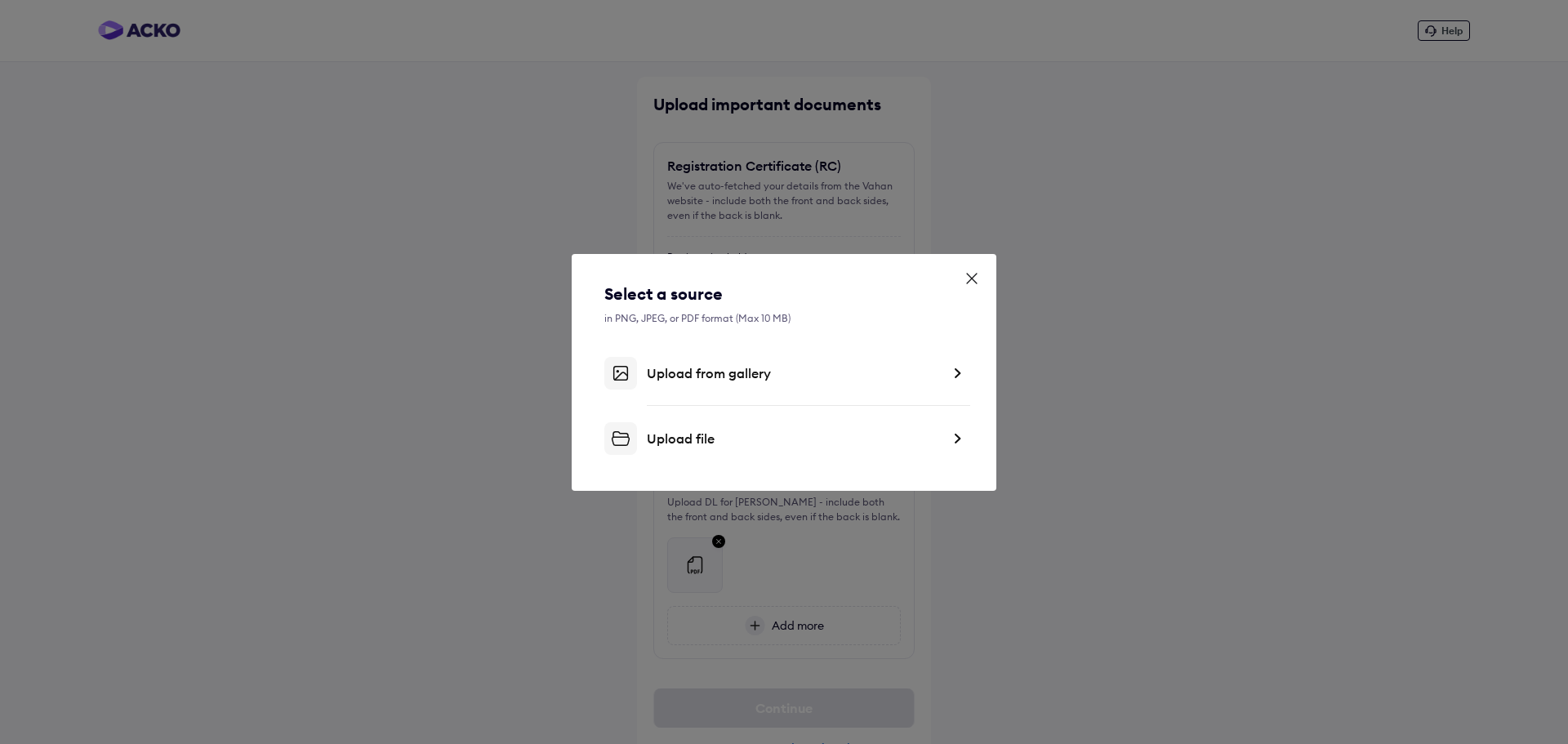
click at [687, 443] on div "Upload file" at bounding box center [793, 439] width 294 height 16
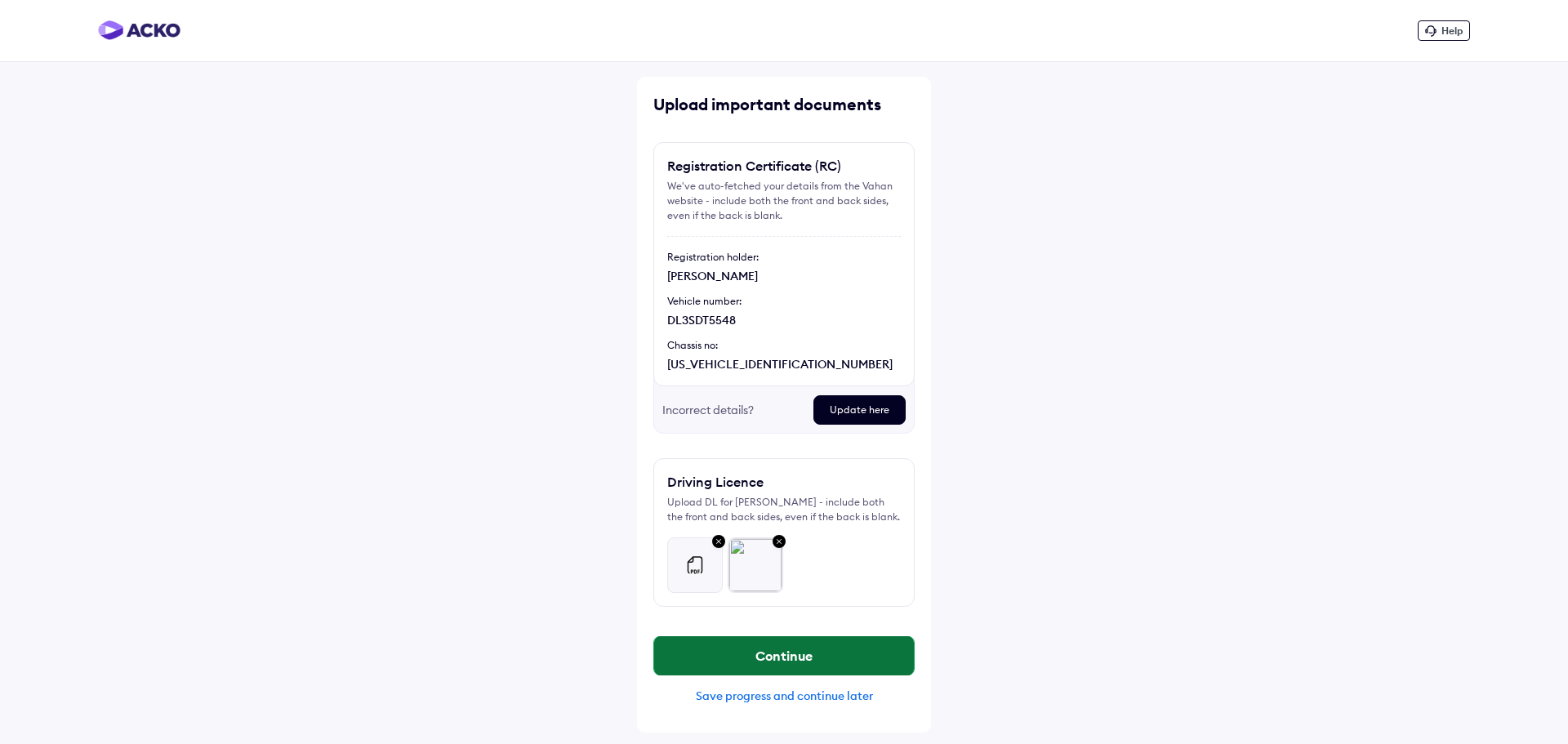
click at [805, 653] on button "Continue" at bounding box center [784, 655] width 259 height 39
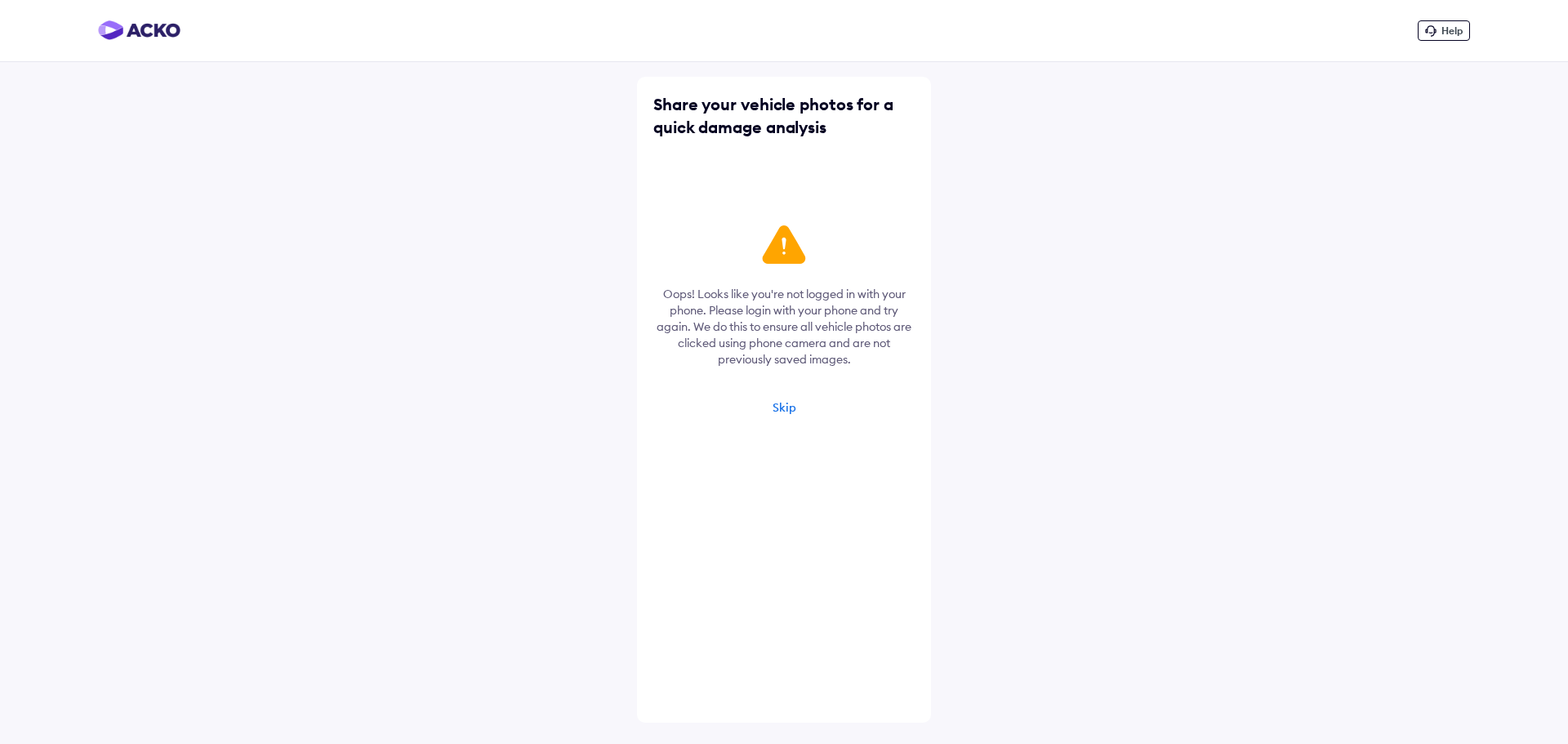
click at [785, 405] on div "Skip" at bounding box center [784, 408] width 24 height 15
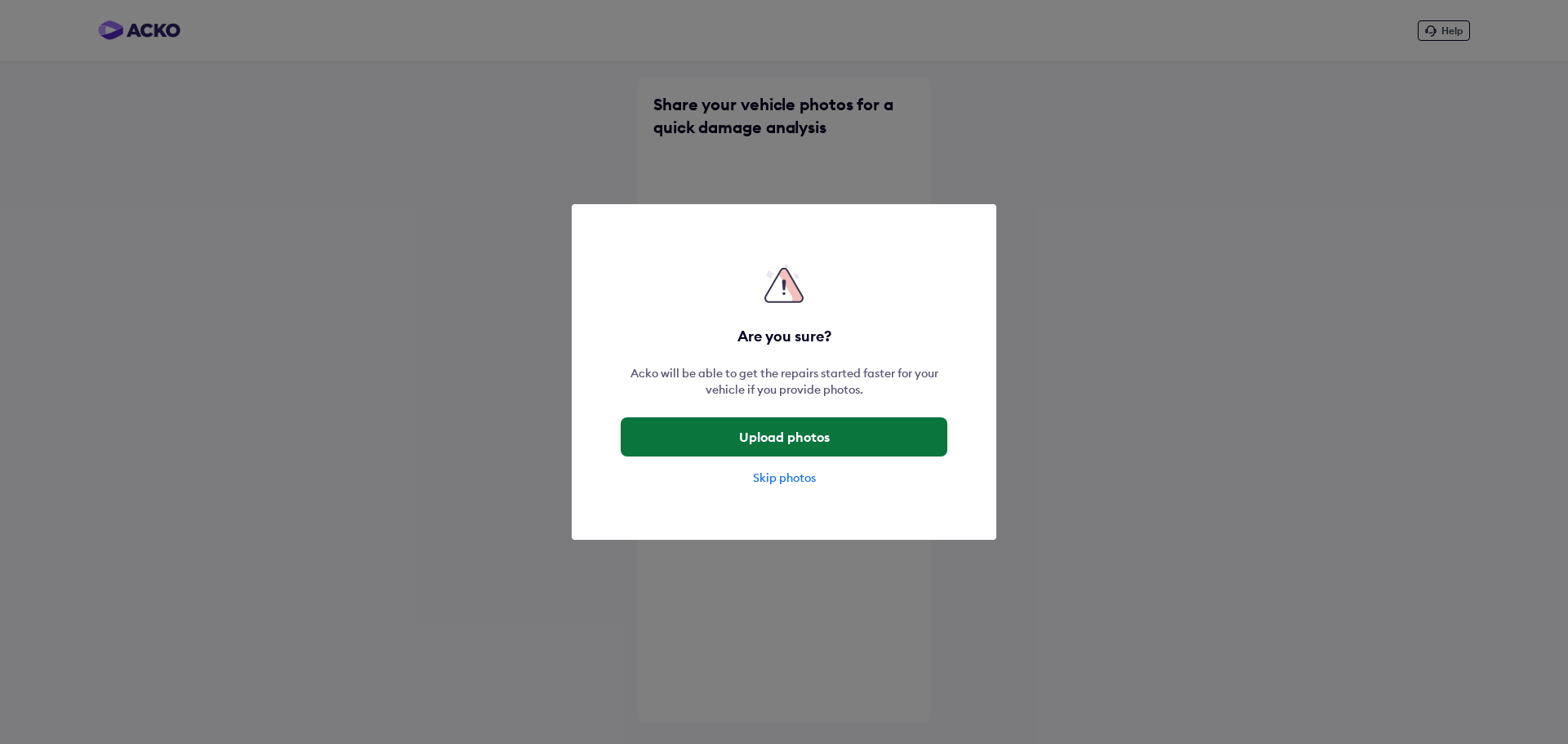
click at [800, 438] on button "Upload photos" at bounding box center [784, 437] width 327 height 39
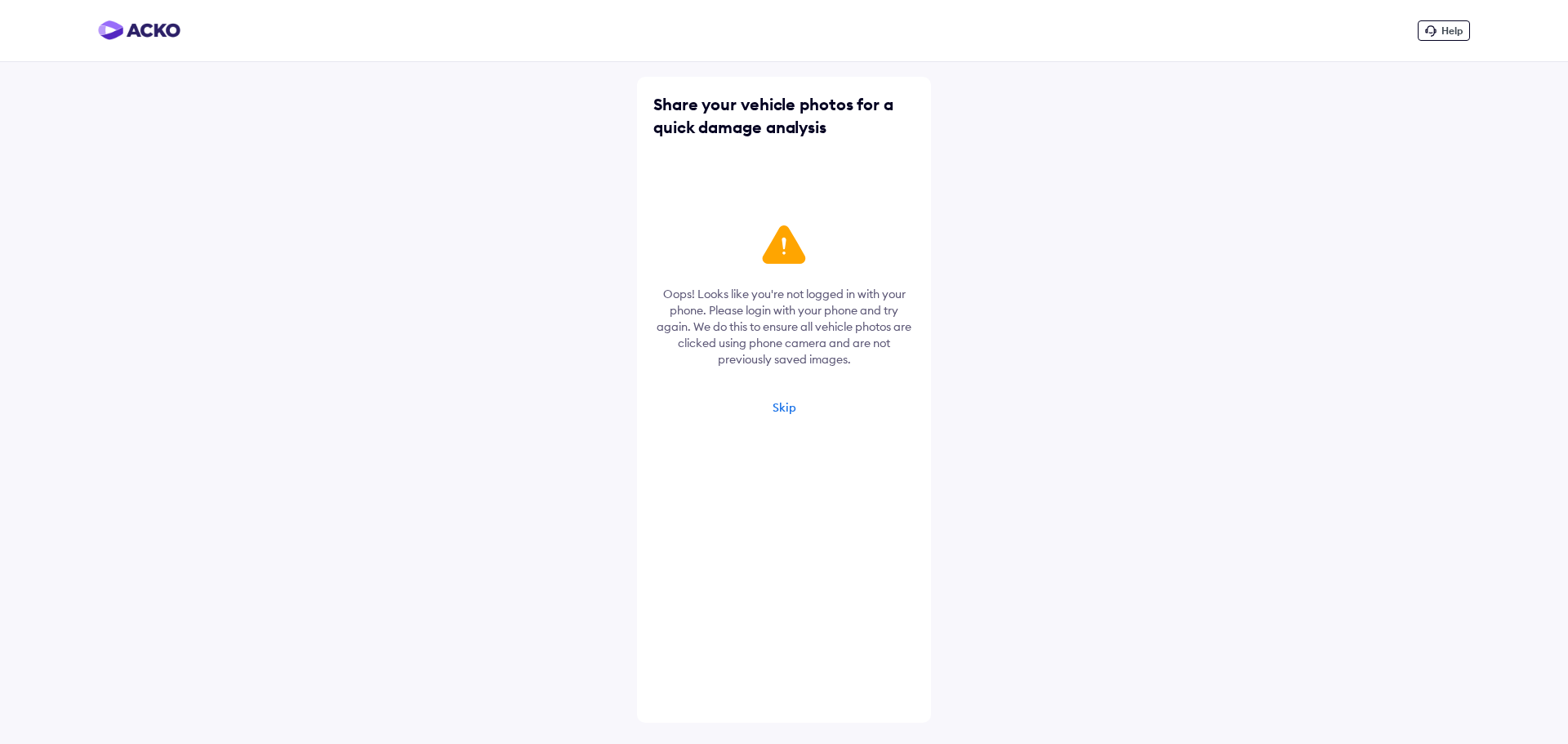
click at [784, 406] on div "Skip" at bounding box center [784, 408] width 24 height 15
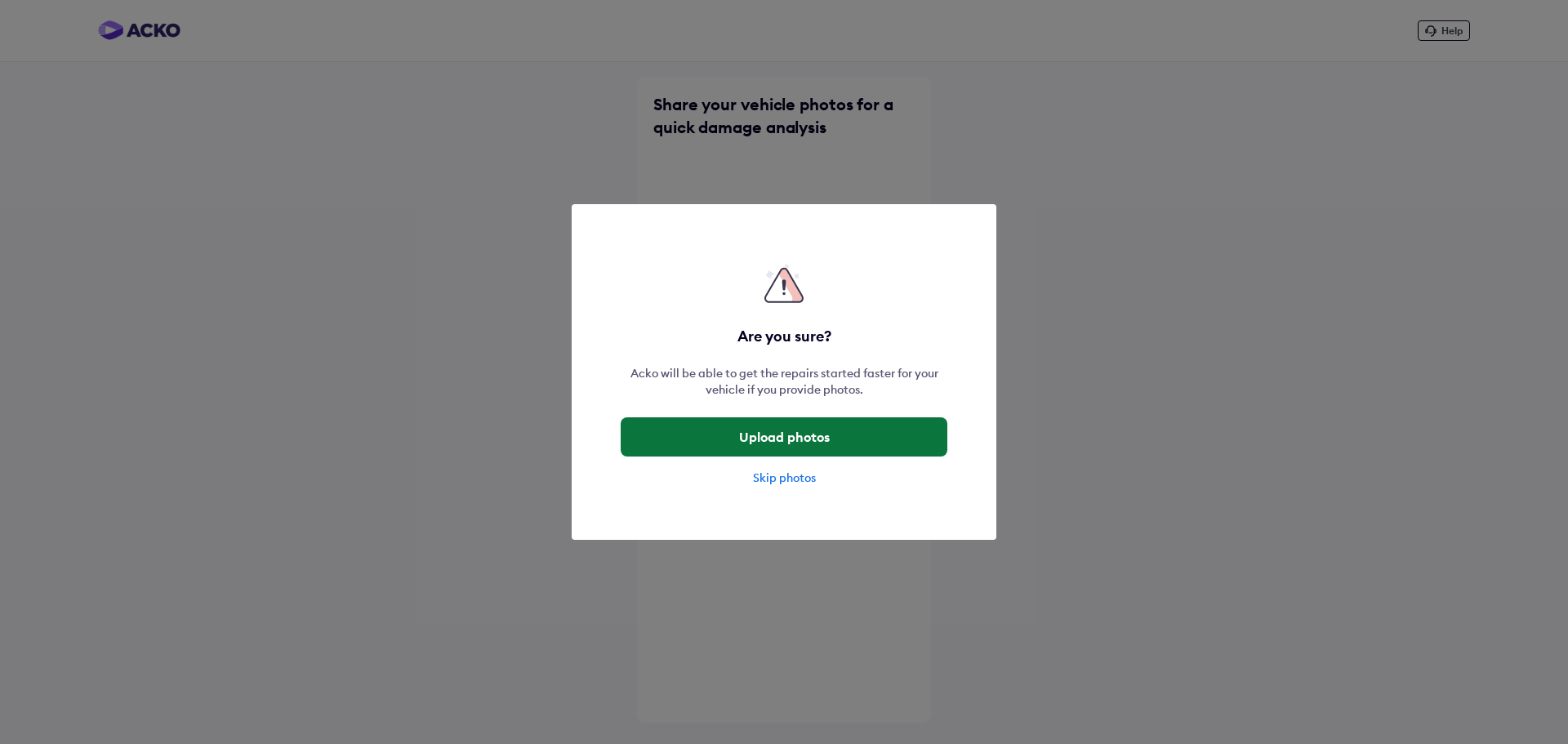
click at [811, 428] on button "Upload photos" at bounding box center [784, 437] width 327 height 39
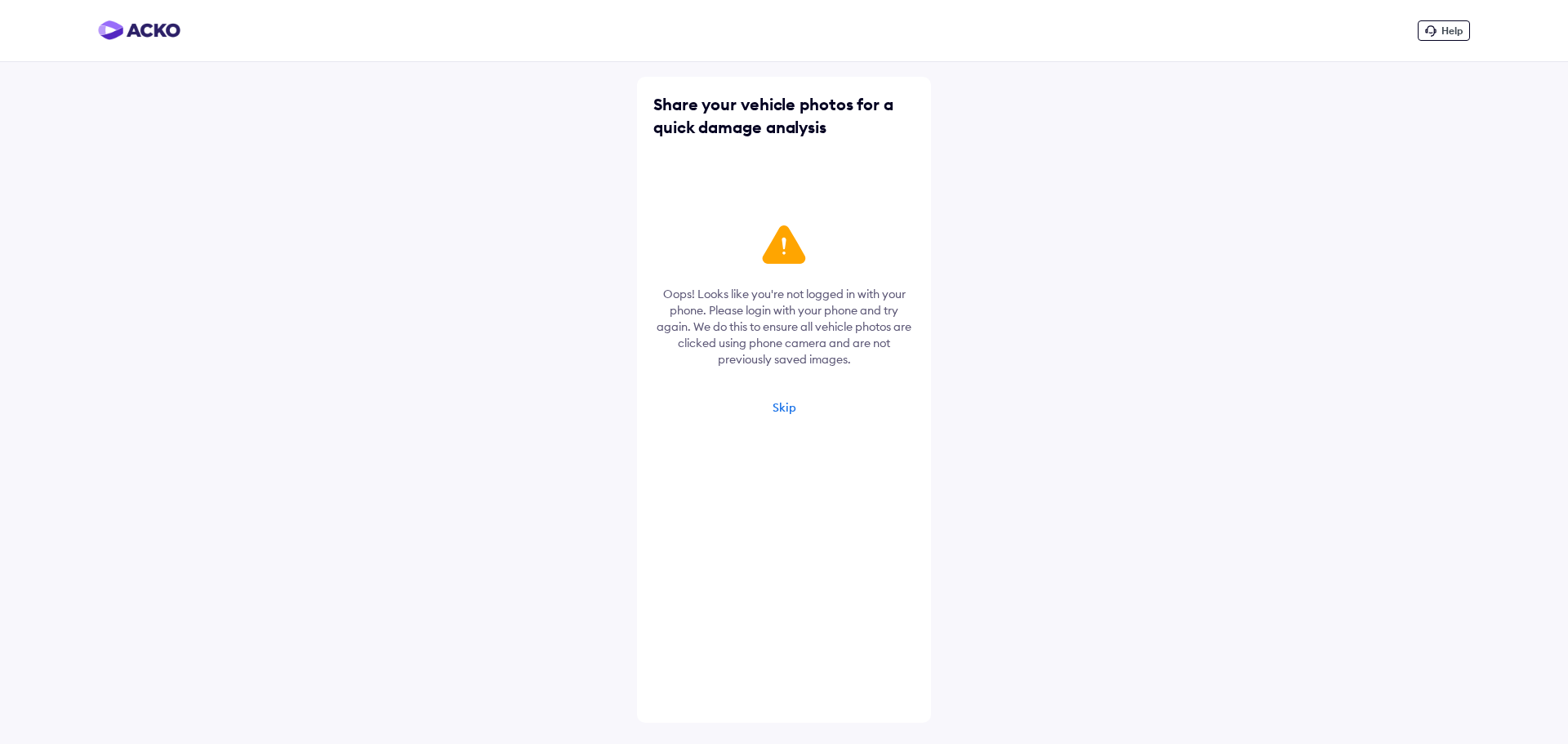
click at [779, 236] on icon at bounding box center [784, 244] width 44 height 38
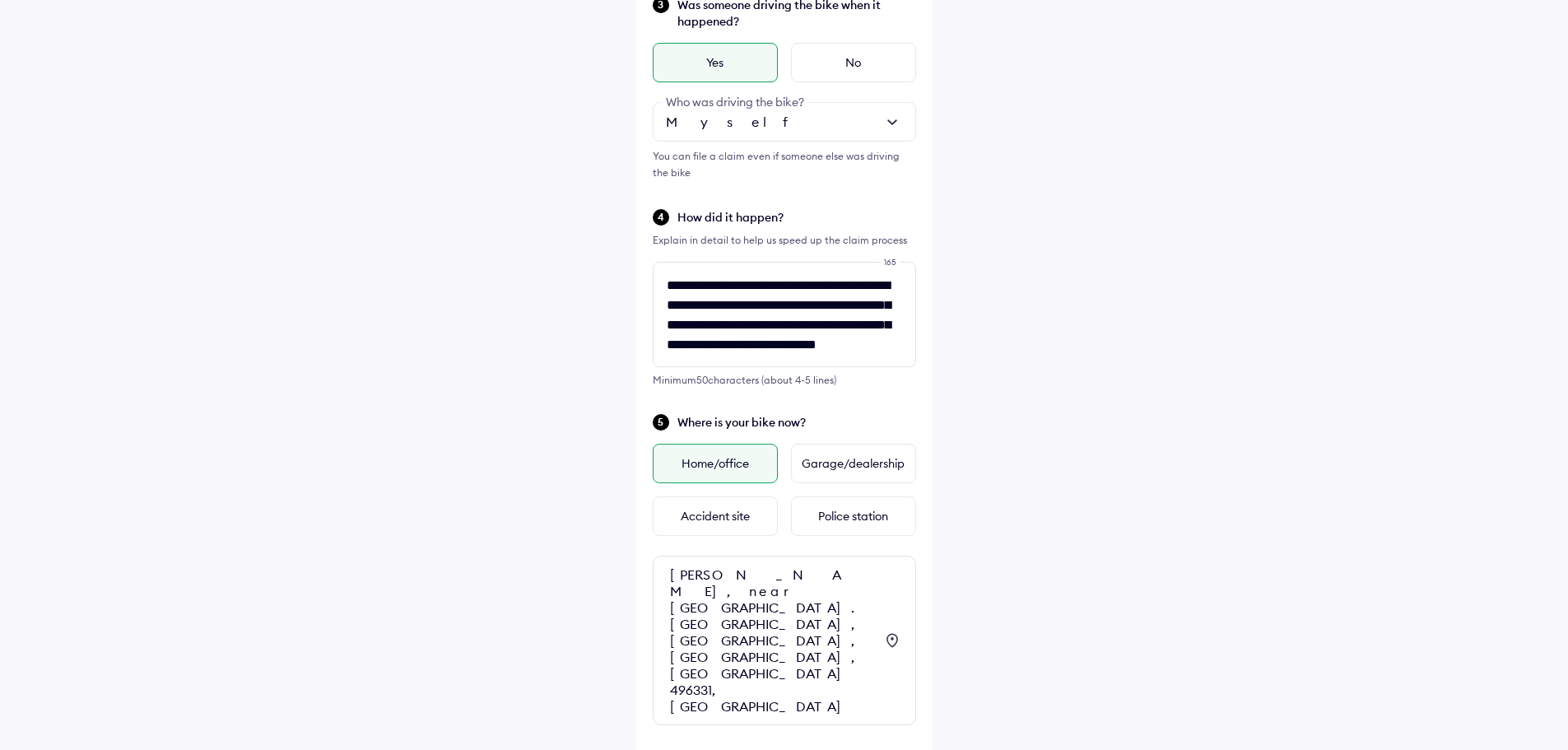
scroll to position [446, 0]
